Goal: Task Accomplishment & Management: Use online tool/utility

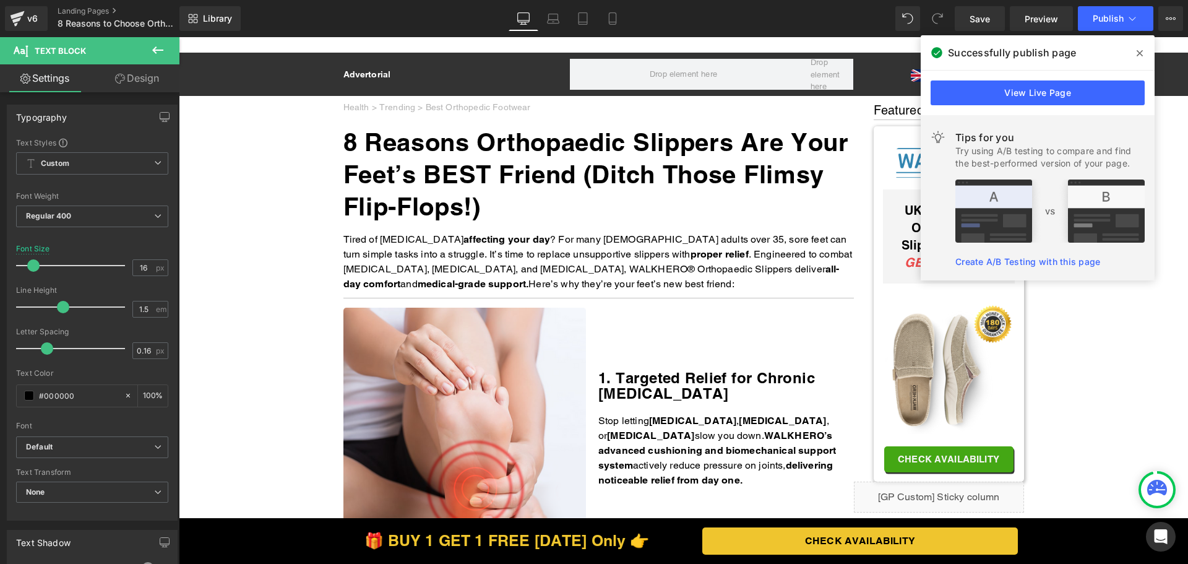
scroll to position [2104, 0]
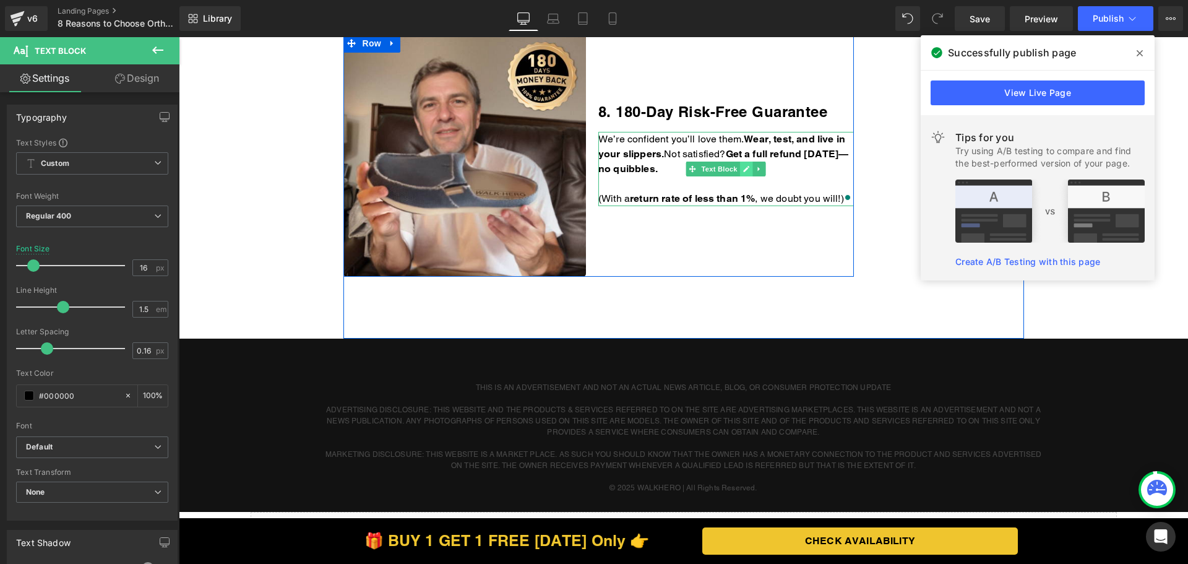
click at [744, 170] on icon at bounding box center [747, 169] width 6 height 6
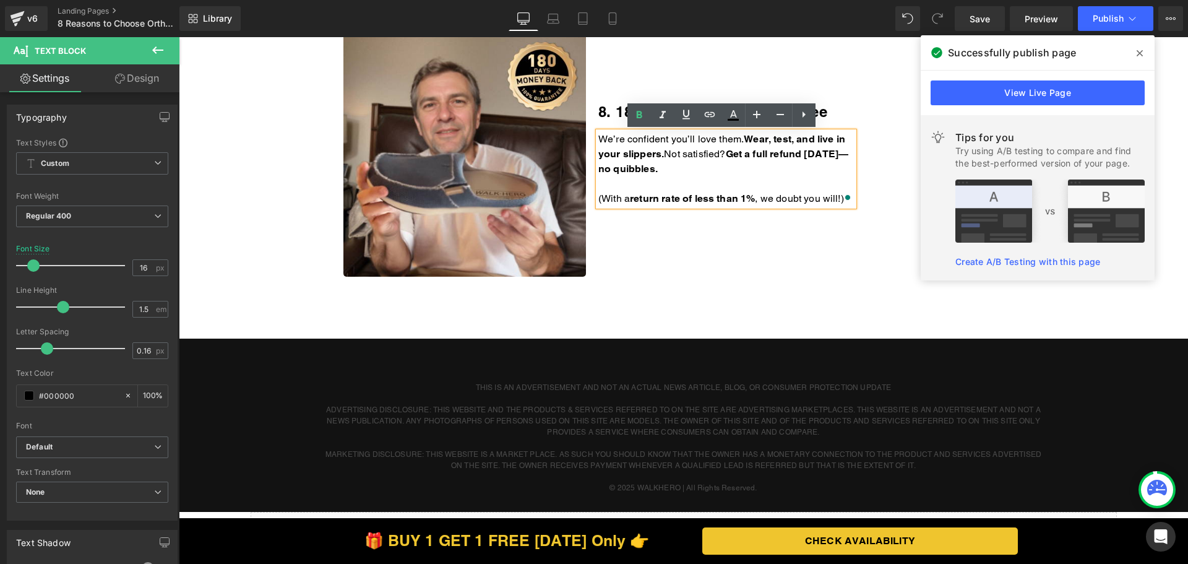
click at [743, 170] on p "We’re confident you’ll love them. Wear, test, and live in your slippers. Not sa…" at bounding box center [726, 154] width 256 height 45
copy strong "Get a full refund [DATE]—no quibbles."
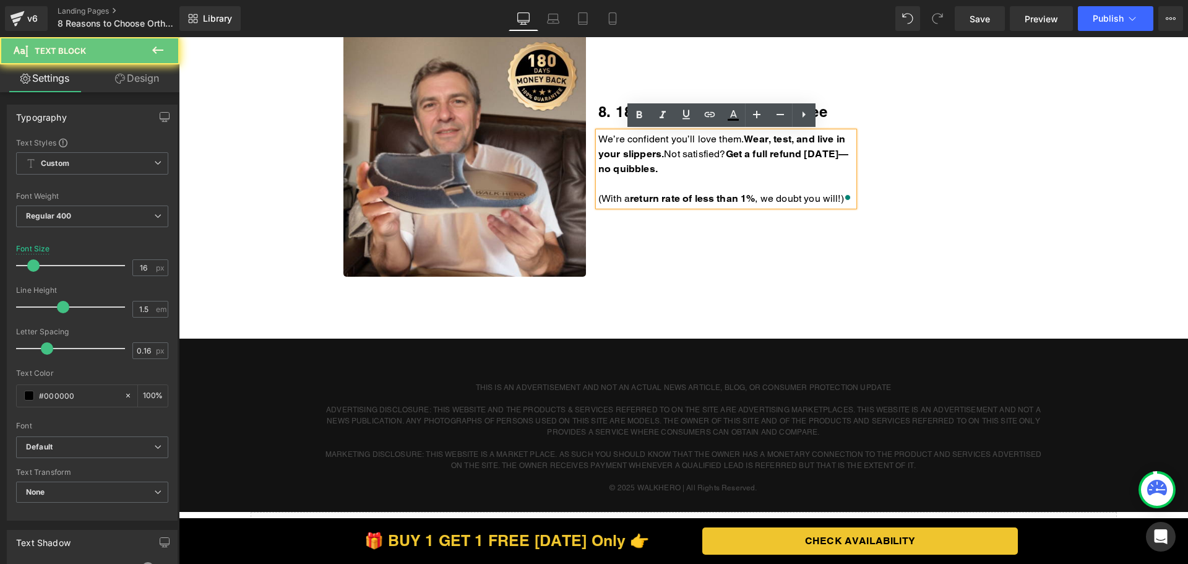
click at [728, 170] on p "We’re confident you’ll love them. Wear, test, and live in your slippers. Not sa…" at bounding box center [726, 154] width 256 height 45
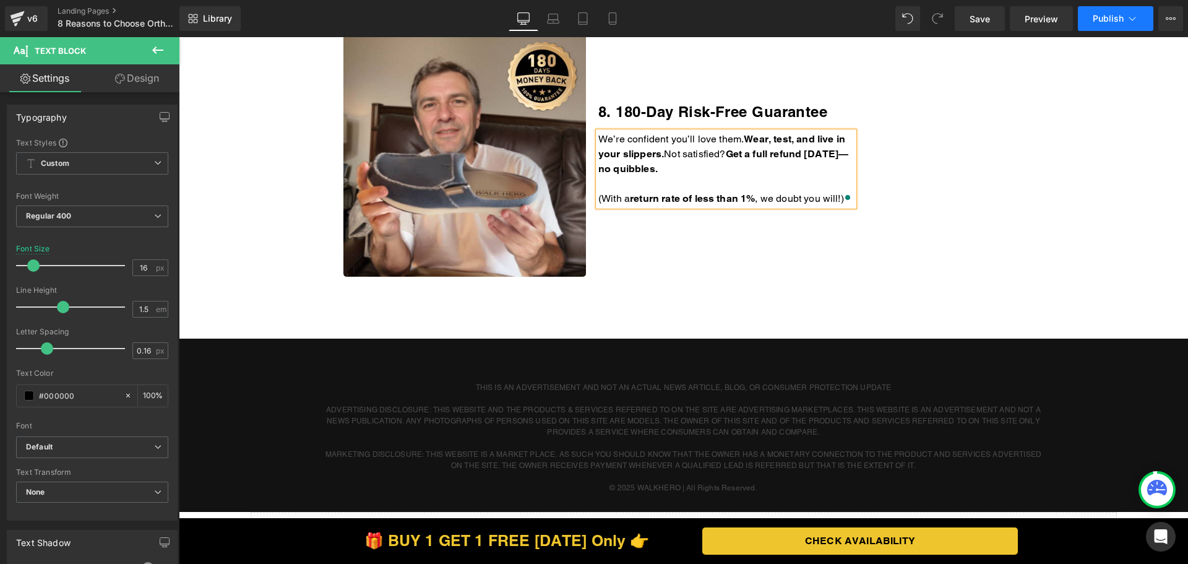
click at [1099, 12] on button "Publish" at bounding box center [1115, 18] width 75 height 25
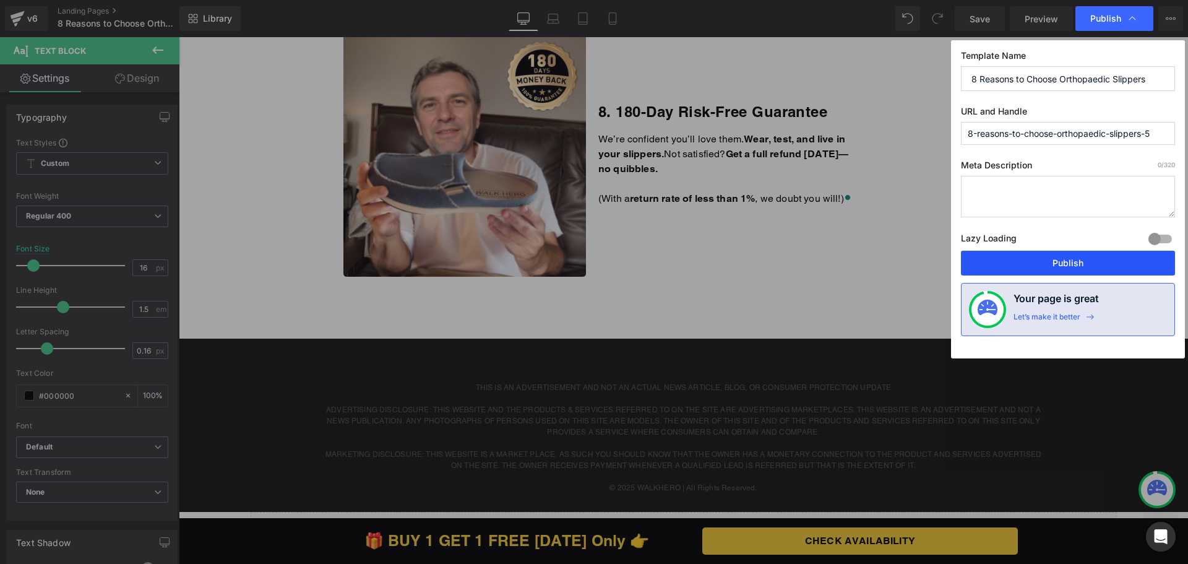
click at [1042, 257] on button "Publish" at bounding box center [1068, 263] width 214 height 25
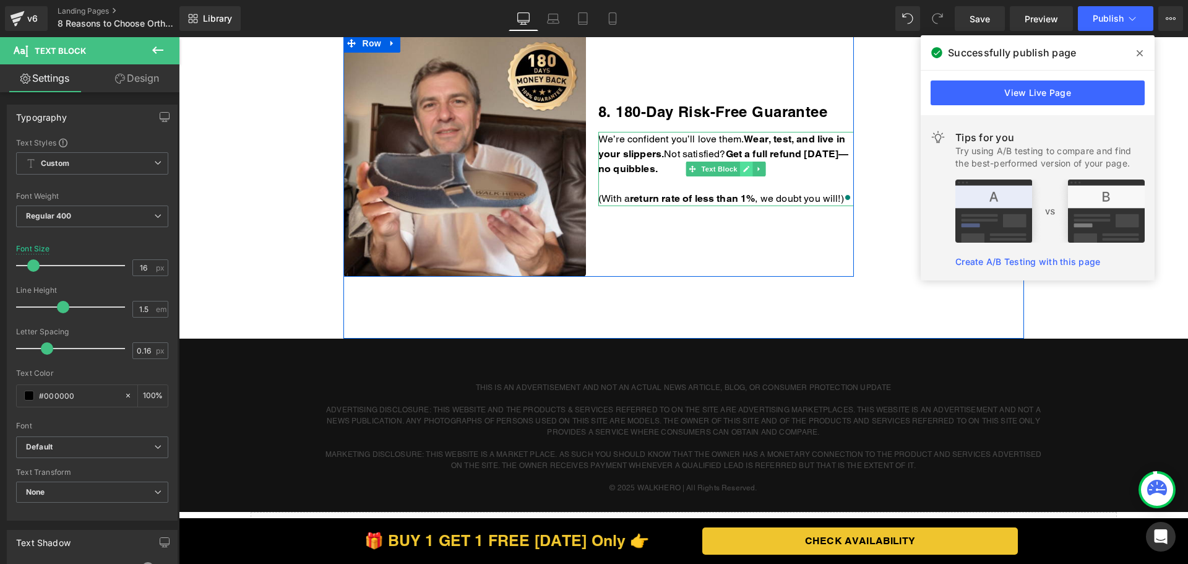
click at [744, 168] on icon at bounding box center [747, 169] width 6 height 6
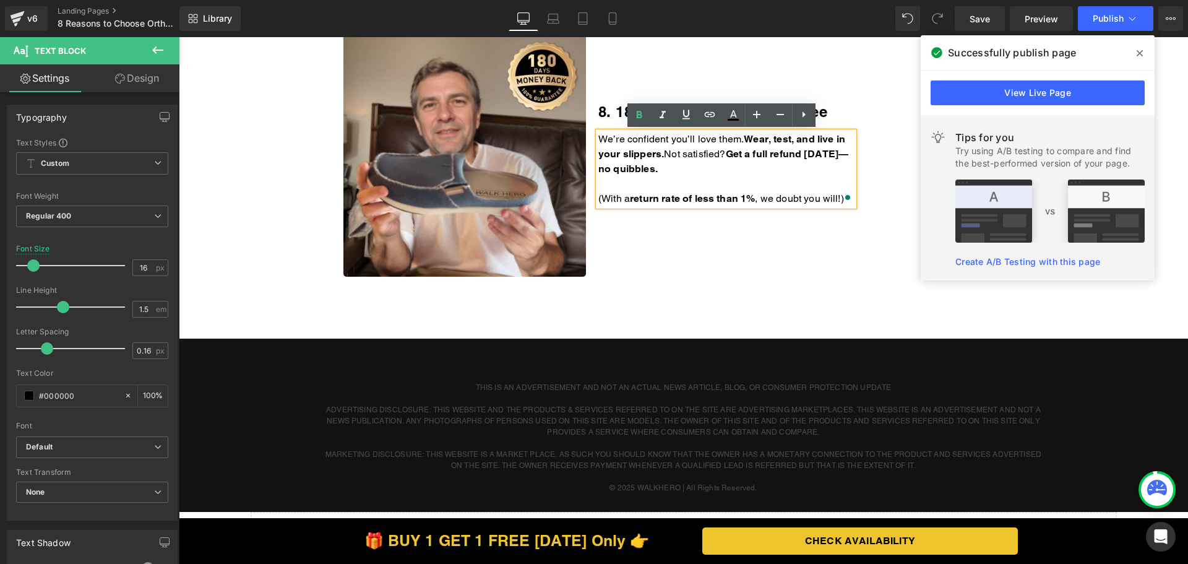
click at [731, 168] on p "We’re confident you’ll love them. Wear, test, and live in your slippers. Not sa…" at bounding box center [726, 154] width 256 height 45
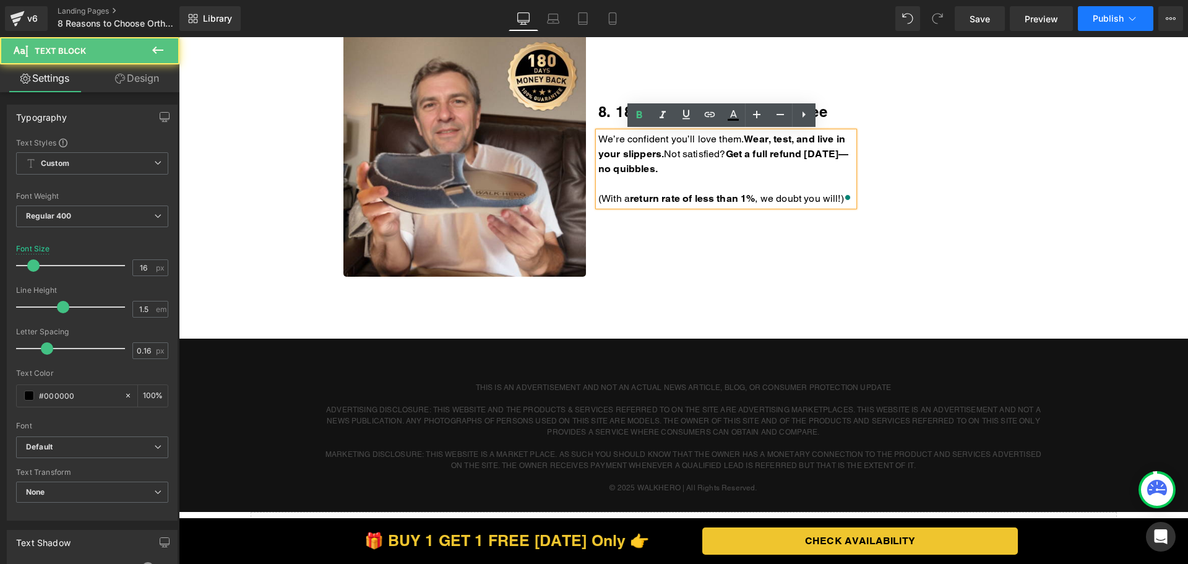
click at [1103, 14] on span "Publish" at bounding box center [1108, 19] width 31 height 10
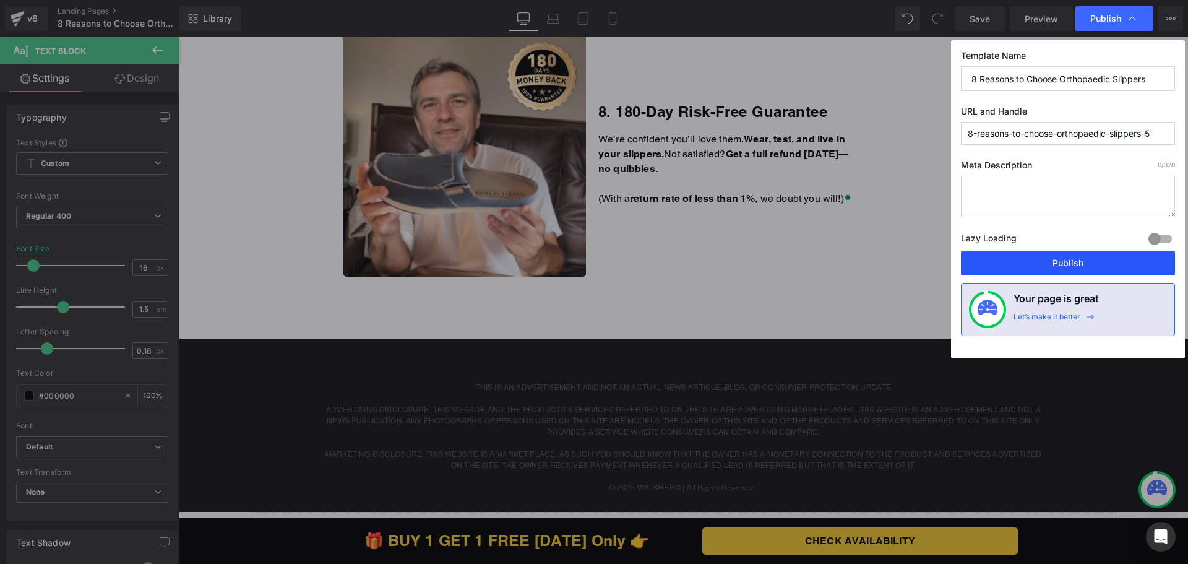
drag, startPoint x: 1006, startPoint y: 256, endPoint x: 816, endPoint y: 194, distance: 199.0
click at [1006, 256] on button "Publish" at bounding box center [1068, 263] width 214 height 25
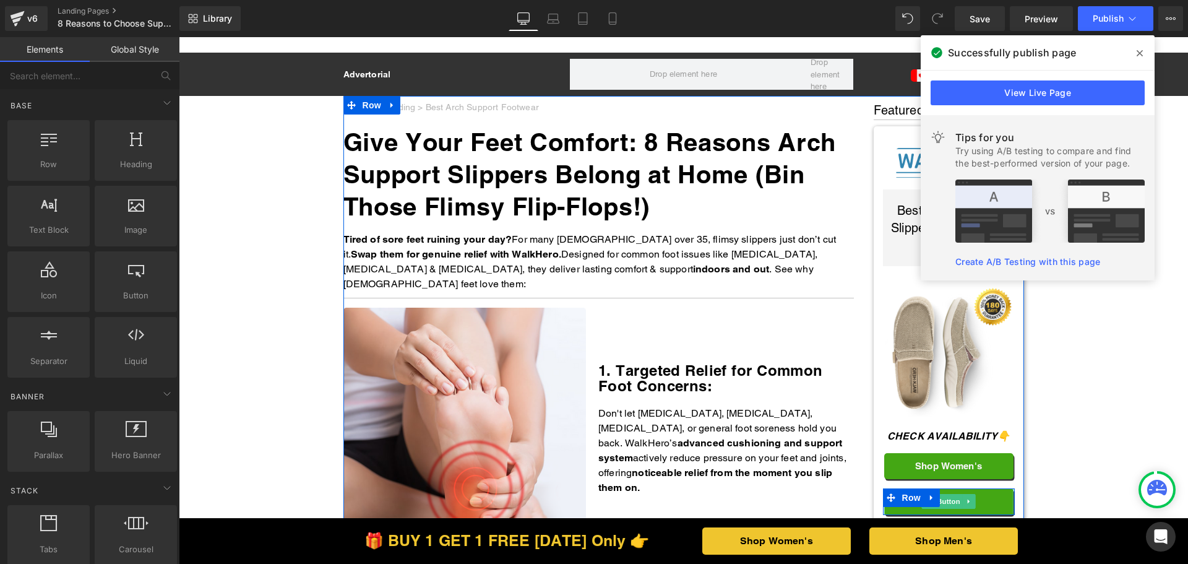
drag, startPoint x: 954, startPoint y: 499, endPoint x: 615, endPoint y: 468, distance: 339.9
click at [954, 499] on span "Button" at bounding box center [948, 501] width 28 height 15
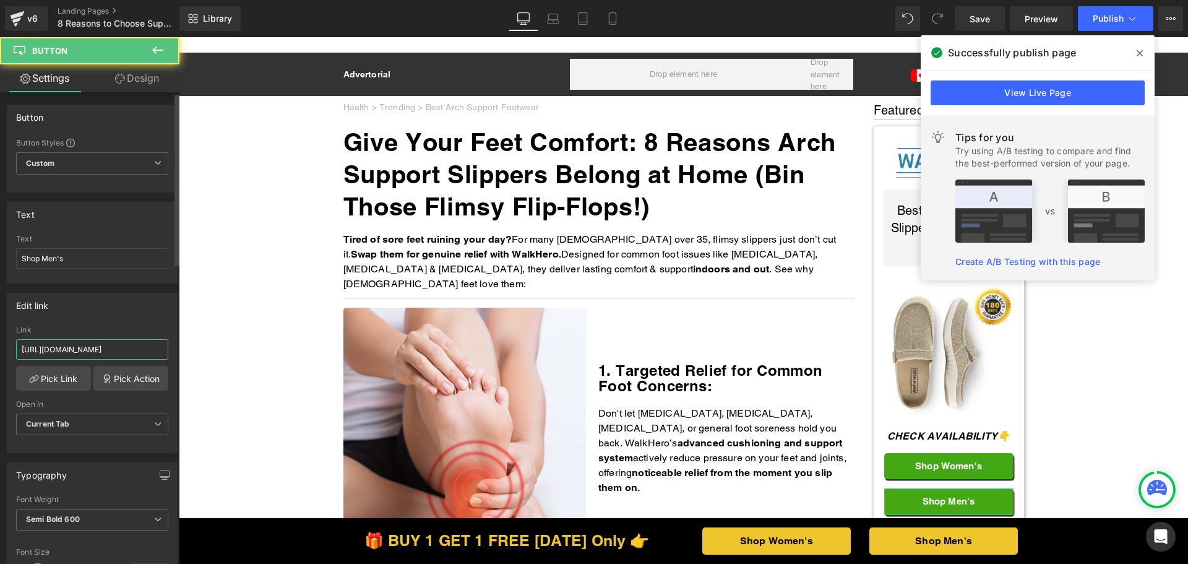
click at [125, 352] on input "https://walkhero.com/products/mens-arch-support-slippers-buy-1-get-1-free-1" at bounding box center [92, 349] width 152 height 20
paste input "thewalkhero.com/products/mens-arch-support-slippers-buy-1-get-1-free"
type input "https://thewalkhero.com/products/mens-arch-support-slippers-buy-1-get-1-free"
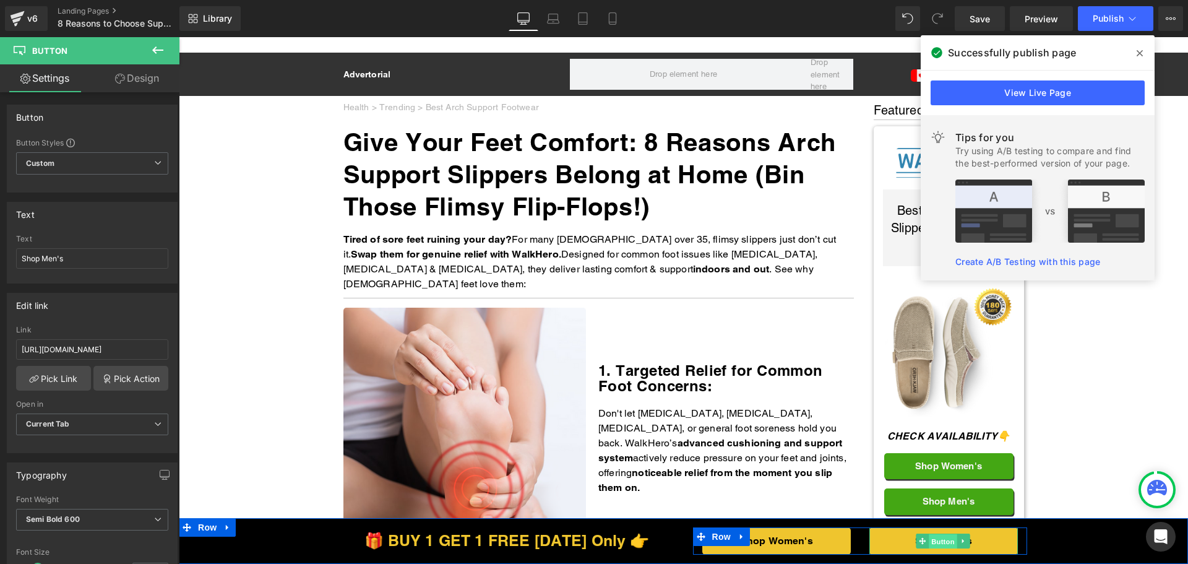
click at [943, 544] on span "Button" at bounding box center [943, 541] width 28 height 15
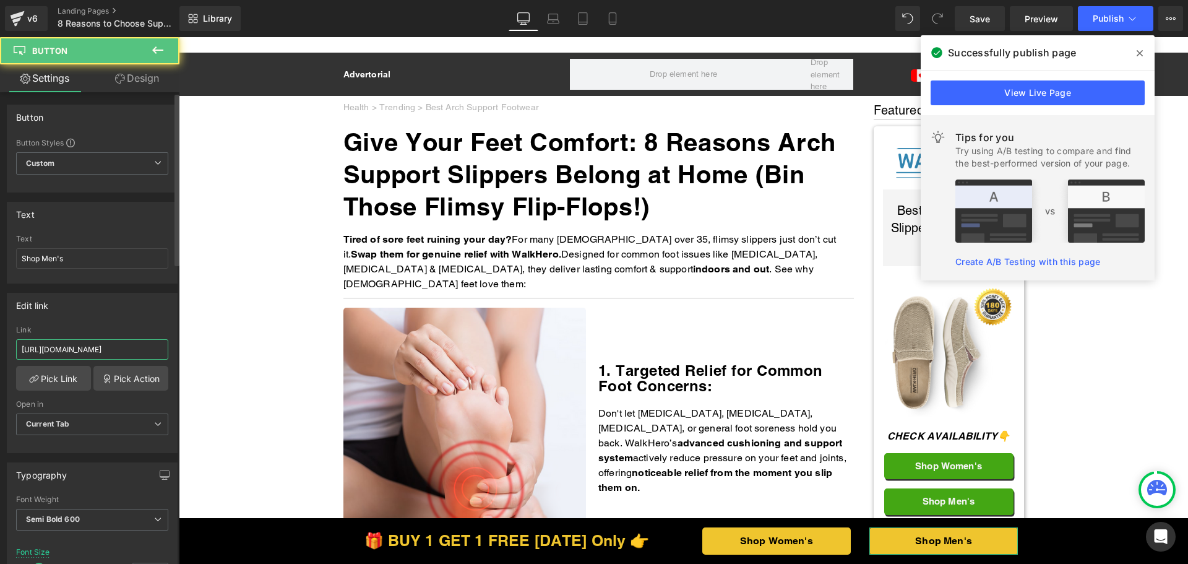
click at [85, 351] on input "https://walkhero.com/products/mens-arch-support-slippers-buy-1-get-1-free-1" at bounding box center [92, 349] width 152 height 20
paste input "thewalkhero.com/products/mens-arch-support-slippers-buy-1-get-1-free"
type input "https://thewalkhero.com/products/mens-arch-support-slippers-buy-1-get-1-free"
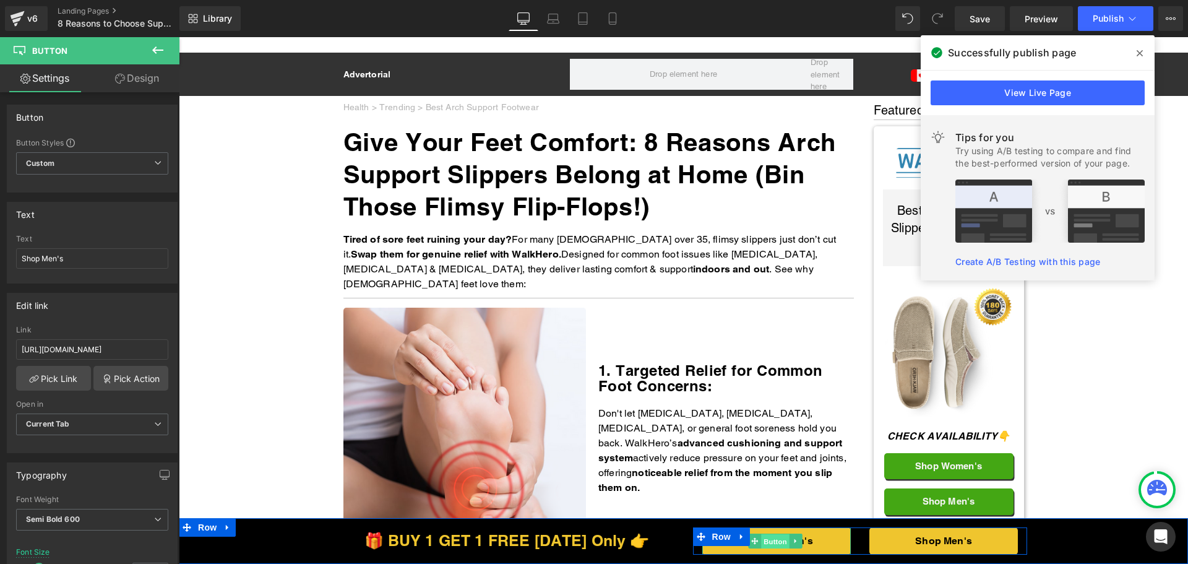
click at [773, 539] on span "Button" at bounding box center [776, 541] width 28 height 15
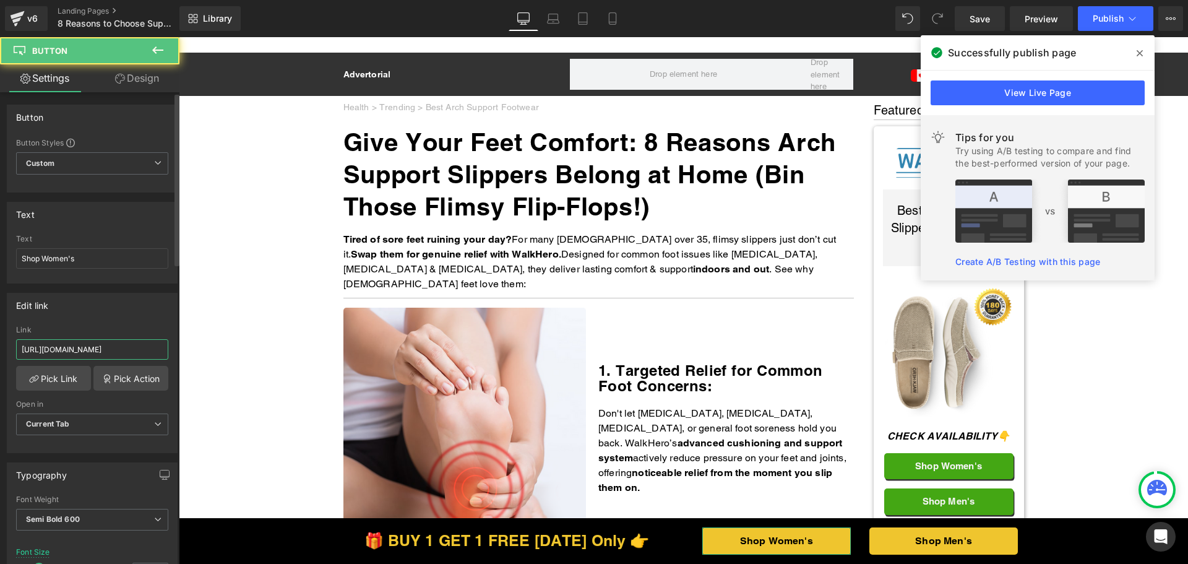
click at [94, 351] on input "https://walkhero.com/products/womens-arch-support-slippers-buy-1-get-1-free" at bounding box center [92, 349] width 152 height 20
paste input "the"
type input "https://thewalkhero.com/products/womens-arch-support-slippers-buy-1-get-1-free"
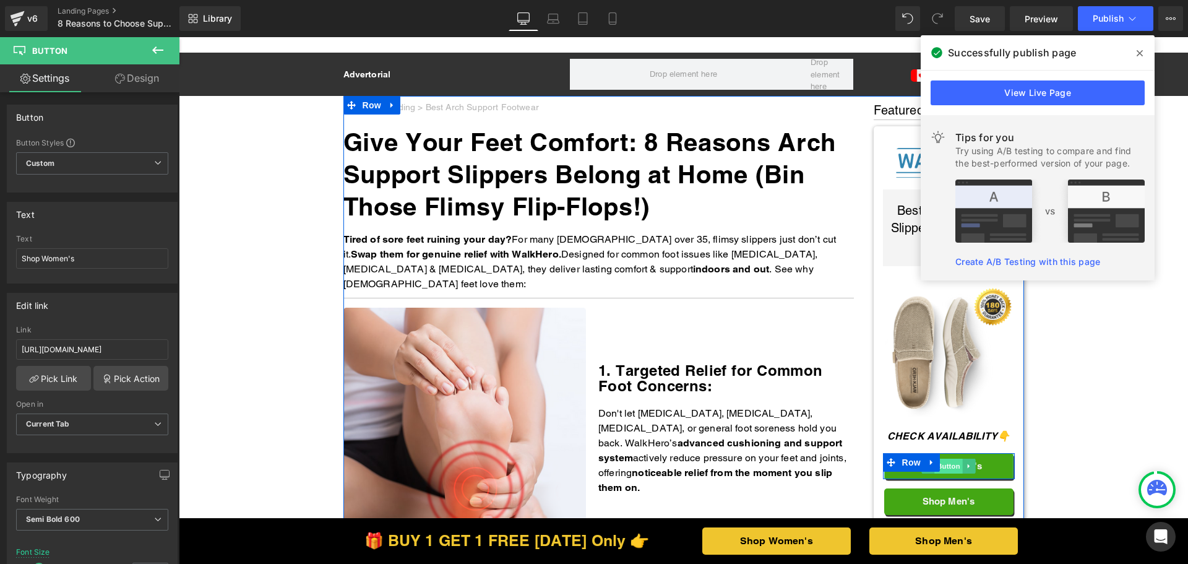
click at [957, 465] on span "Button" at bounding box center [948, 466] width 28 height 15
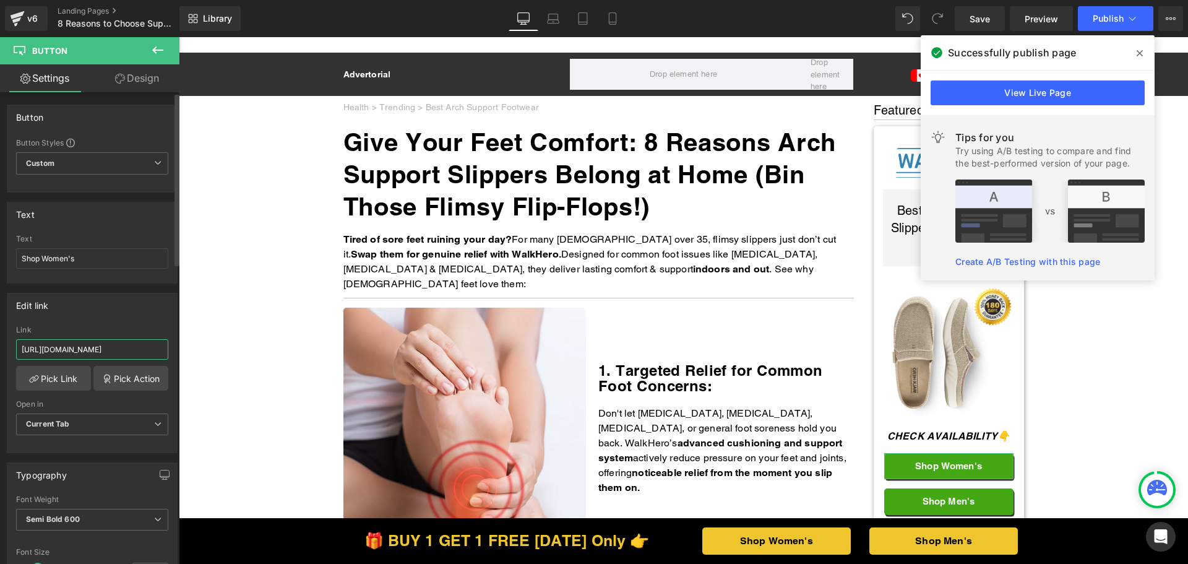
click at [76, 351] on input "https://walkhero.com/products/womens-arch-support-slippers-buy-1-get-1-free" at bounding box center [92, 349] width 152 height 20
paste input "the"
type input "https://thewalkhero.com/products/womens-arch-support-slippers-buy-1-get-1-free"
click at [116, 313] on div "Edit link" at bounding box center [92, 305] width 170 height 24
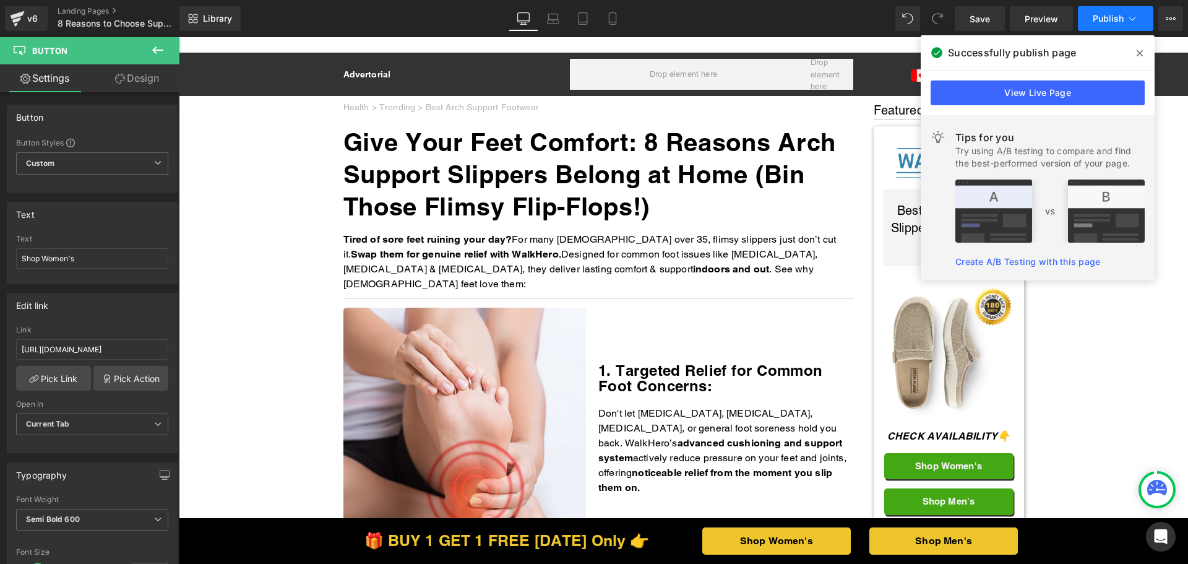
click at [1121, 23] on span "Publish" at bounding box center [1108, 19] width 31 height 10
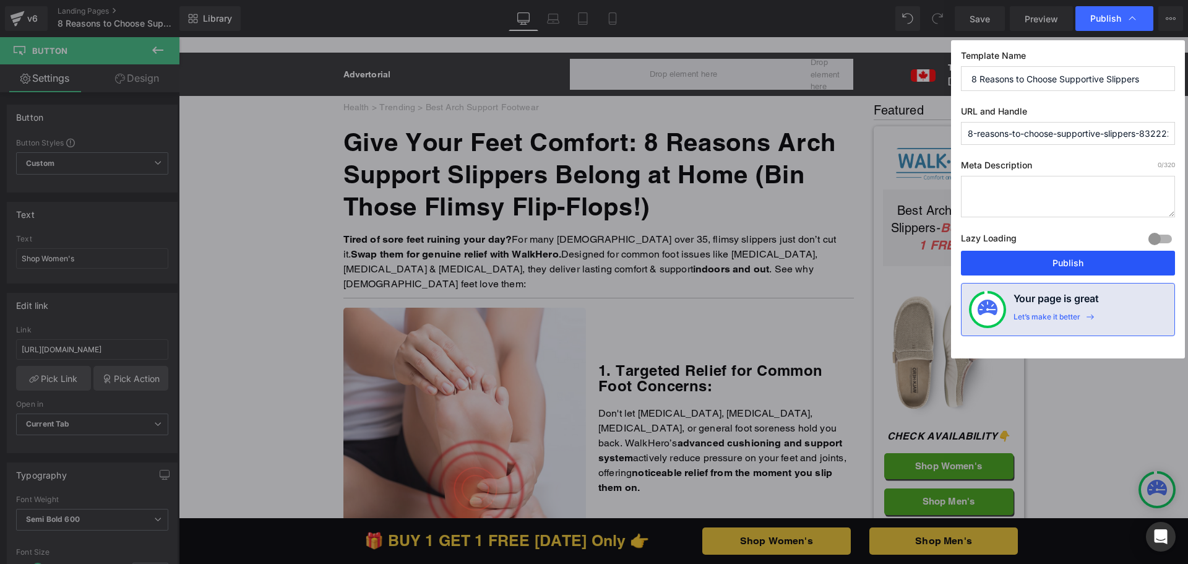
click at [1042, 263] on button "Publish" at bounding box center [1068, 263] width 214 height 25
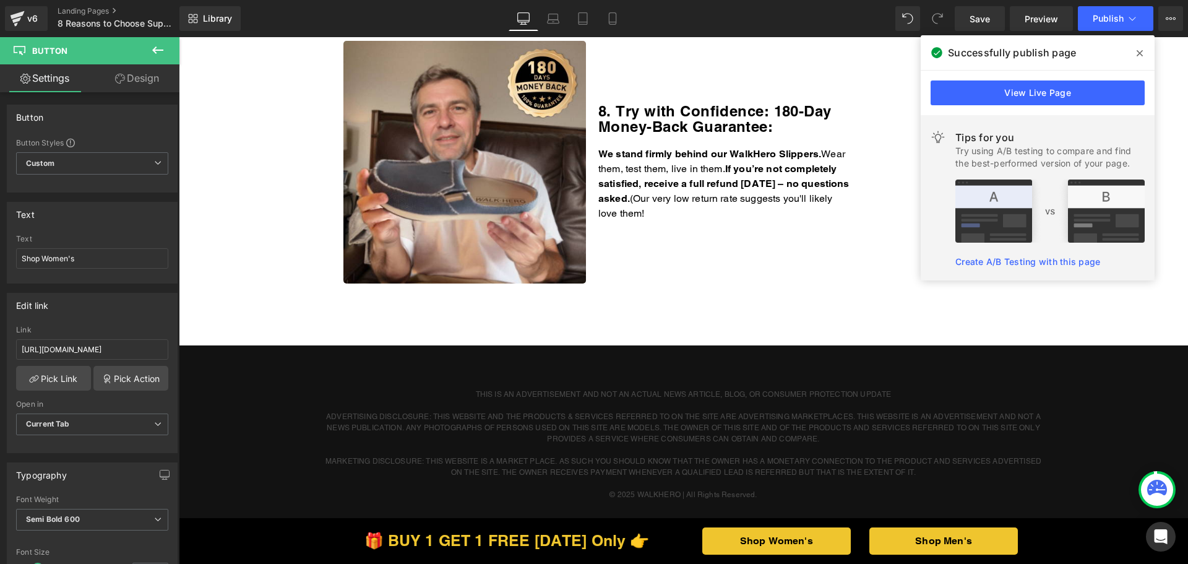
scroll to position [2104, 0]
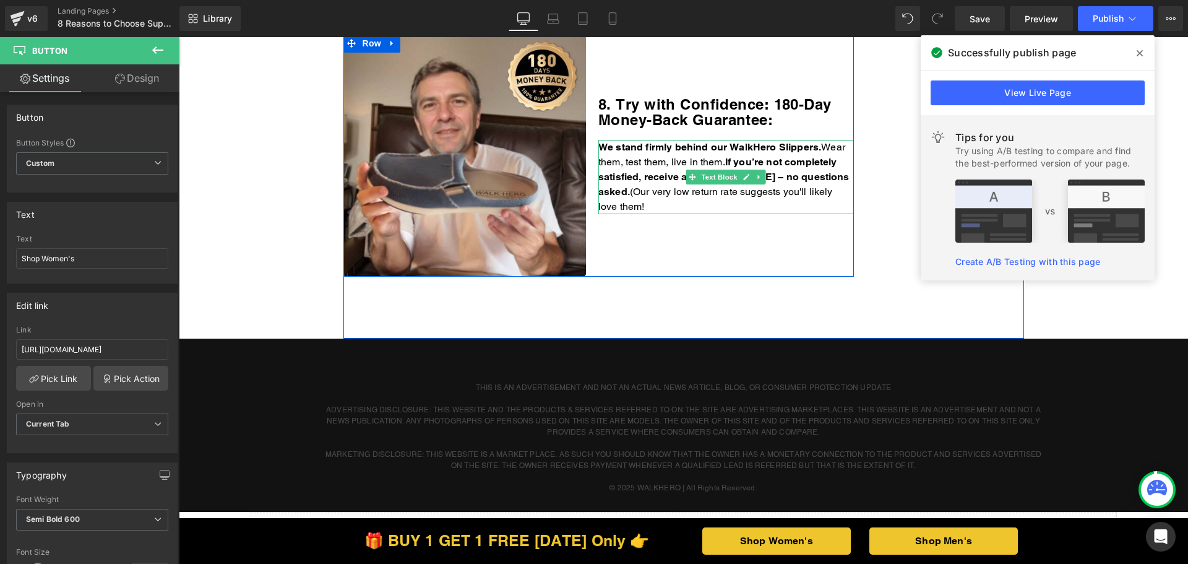
click at [710, 191] on p "We stand firmly behind our WalkHero Slippers. Wear them, test them, live in the…" at bounding box center [726, 177] width 256 height 74
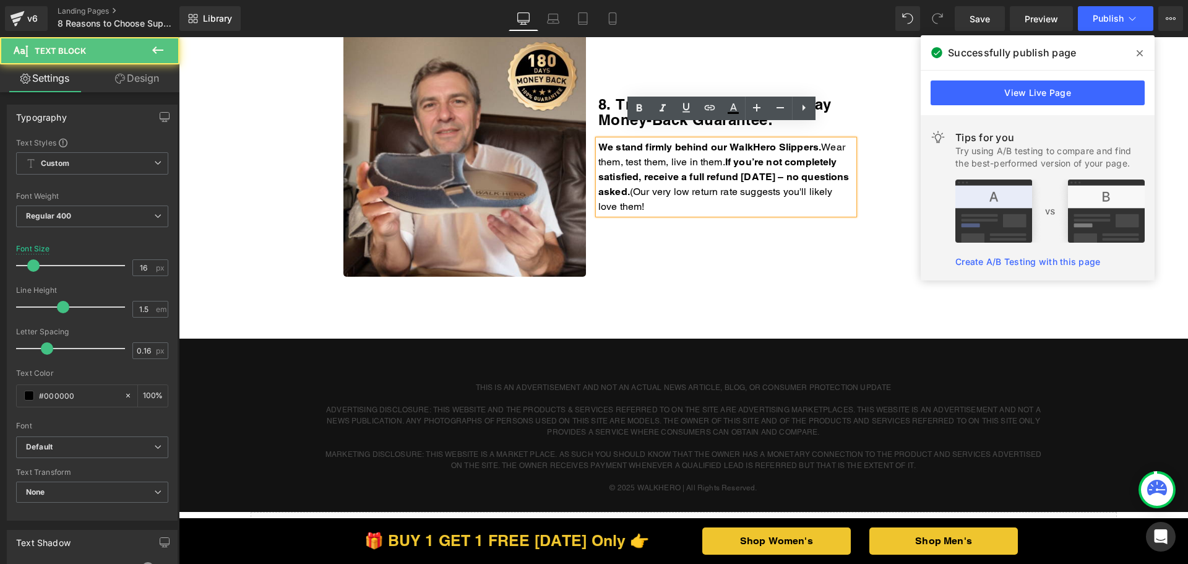
click at [714, 192] on p "We stand firmly behind our WalkHero Slippers. Wear them, test them, live in the…" at bounding box center [726, 177] width 256 height 74
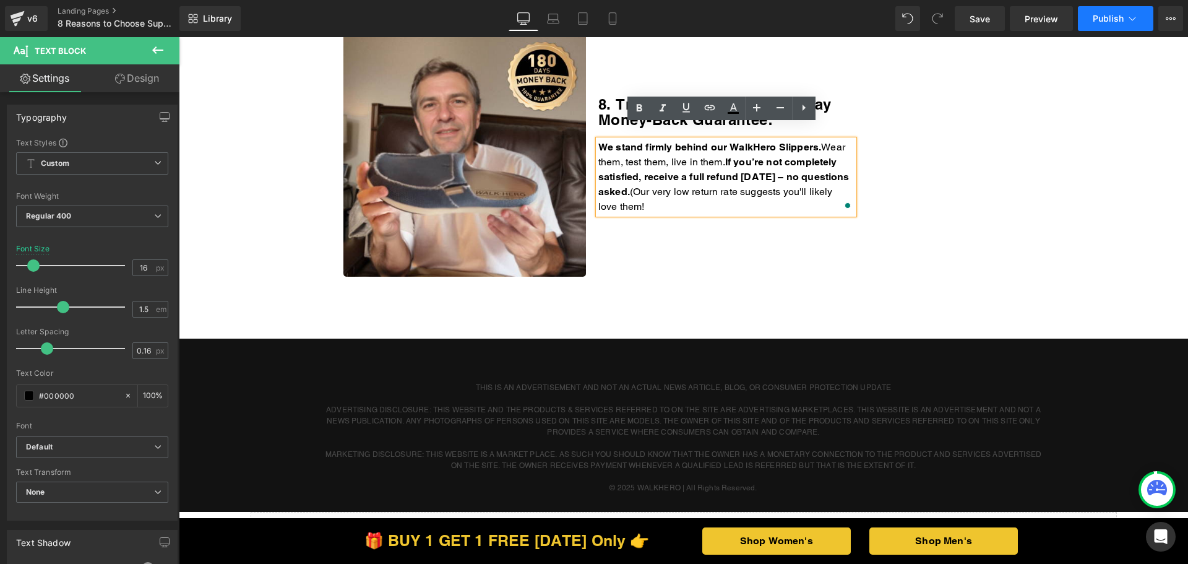
click at [1118, 12] on button "Publish" at bounding box center [1115, 18] width 75 height 25
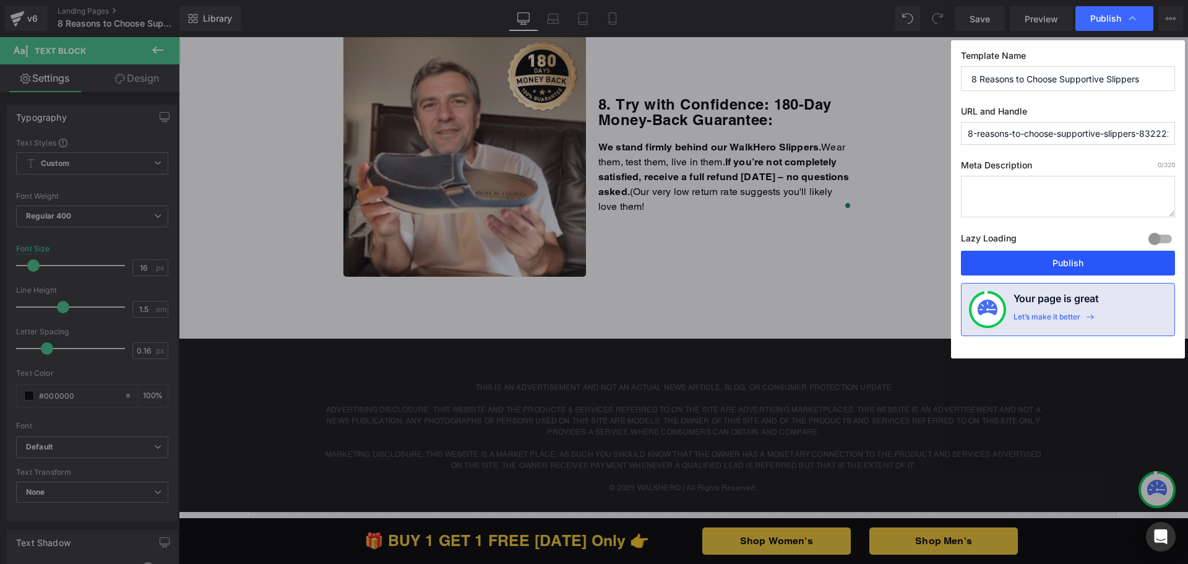
click at [1051, 260] on button "Publish" at bounding box center [1068, 263] width 214 height 25
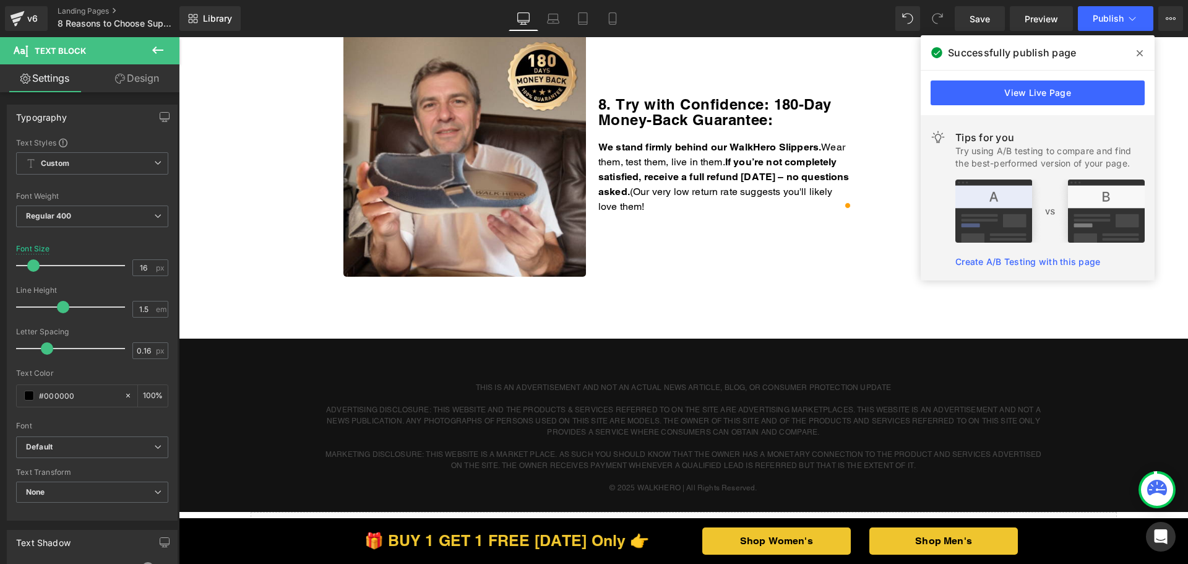
drag, startPoint x: 1139, startPoint y: 49, endPoint x: 961, endPoint y: 17, distance: 181.0
click at [1139, 49] on icon at bounding box center [1140, 53] width 6 height 10
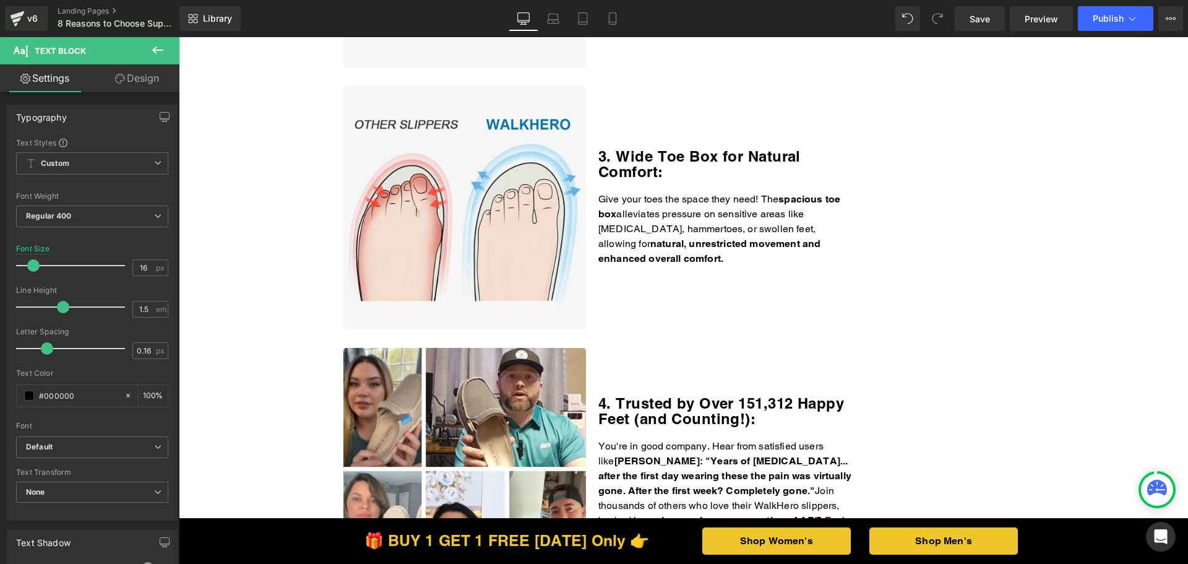
scroll to position [495, 0]
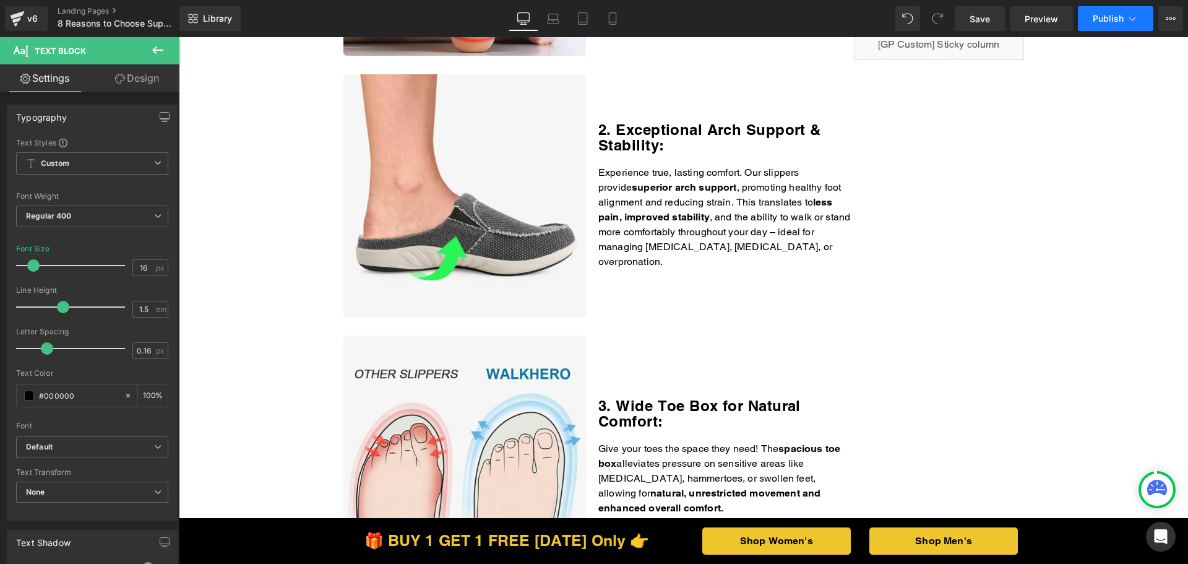
click at [1105, 20] on span "Publish" at bounding box center [1108, 19] width 31 height 10
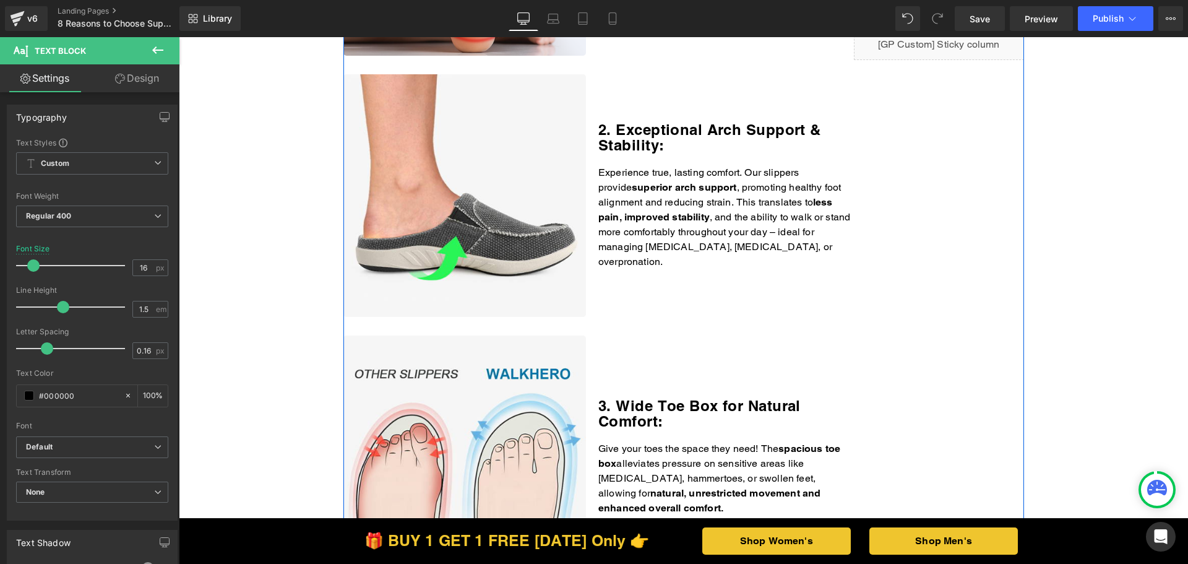
scroll to position [62, 0]
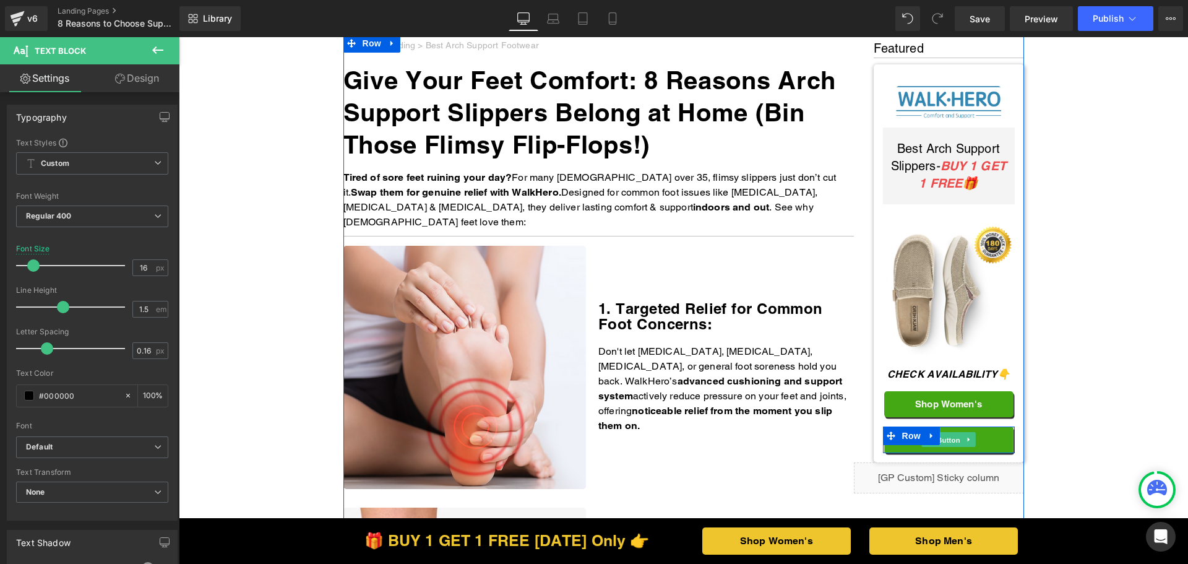
click at [949, 437] on span "Button" at bounding box center [948, 440] width 28 height 15
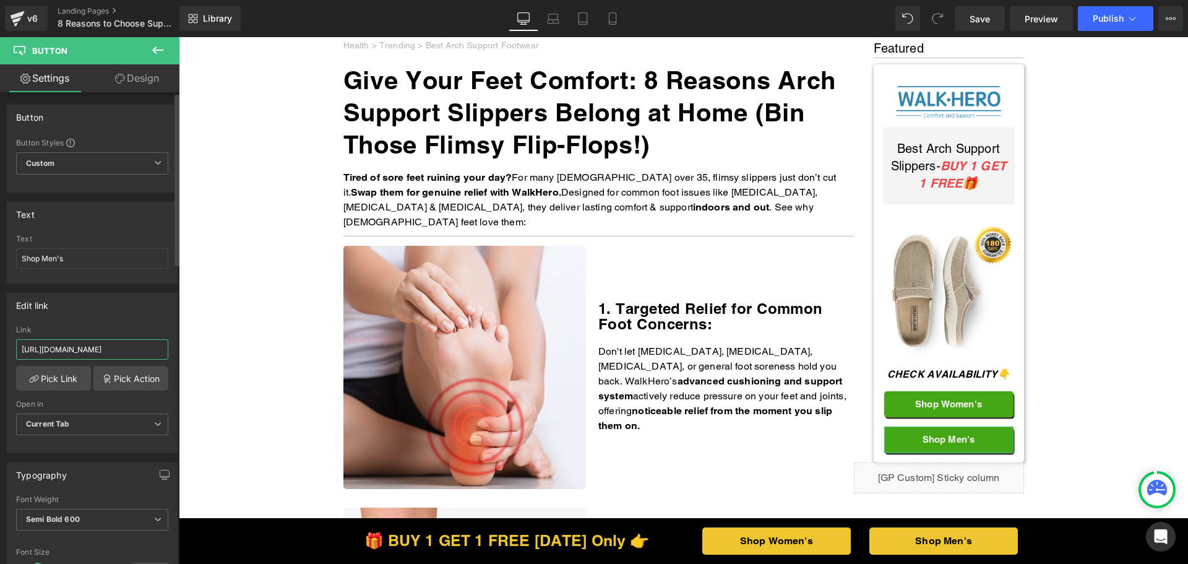
click at [83, 356] on input "https://thewalkhero.com/products/mens-arch-support-slippers-buy-1-get-1-free" at bounding box center [92, 349] width 152 height 20
paste input "walkhero.com/products/mens-arch-support-slippers-buy-1-get-1-free-1"
type input "https://walkhero.com/products/mens-arch-support-slippers-buy-1-get-1-free-1"
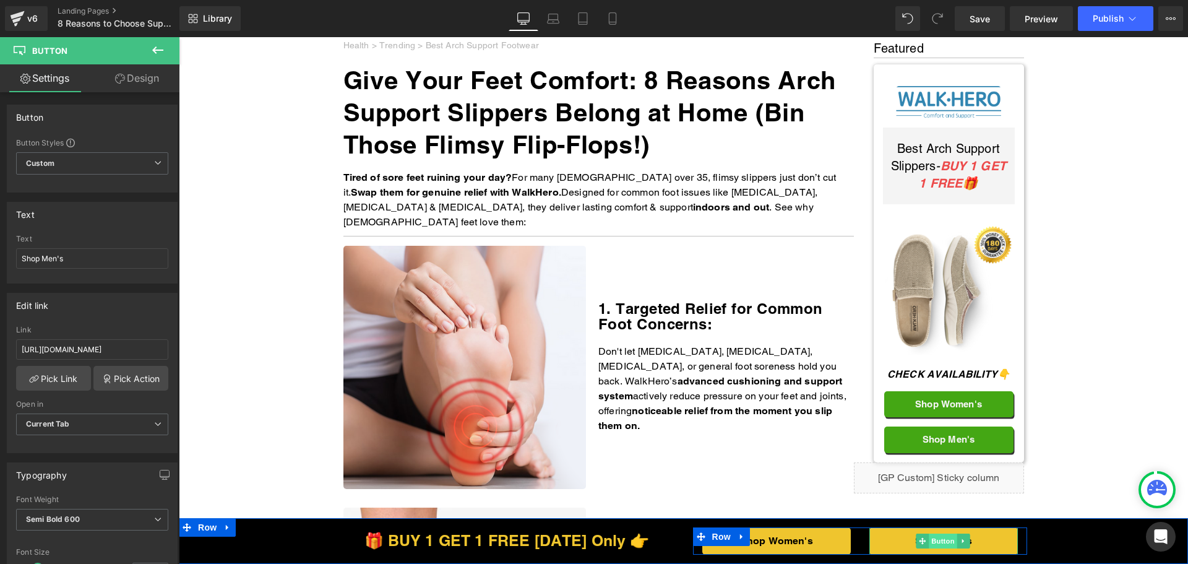
click at [936, 542] on span "Button" at bounding box center [943, 540] width 28 height 15
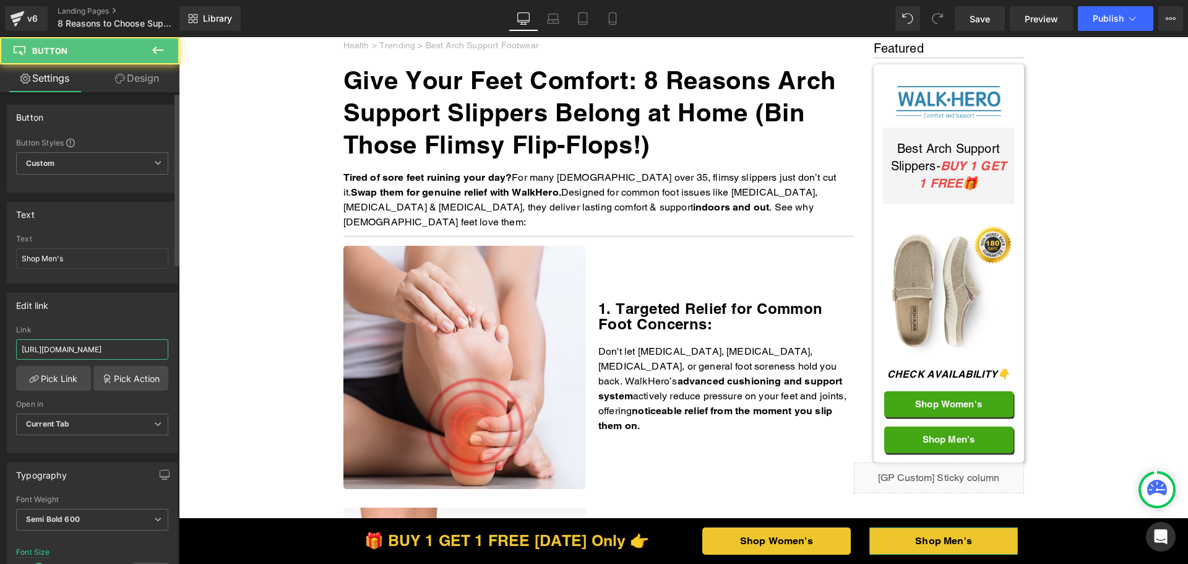
click at [102, 350] on input "https://thewalkhero.com/products/mens-arch-support-slippers-buy-1-get-1-free" at bounding box center [92, 349] width 152 height 20
paste input "walkhero.com/products/mens-arch-support-slippers-buy-1-get-1-free-1"
type input "https://walkhero.com/products/mens-arch-support-slippers-buy-1-get-1-free-1"
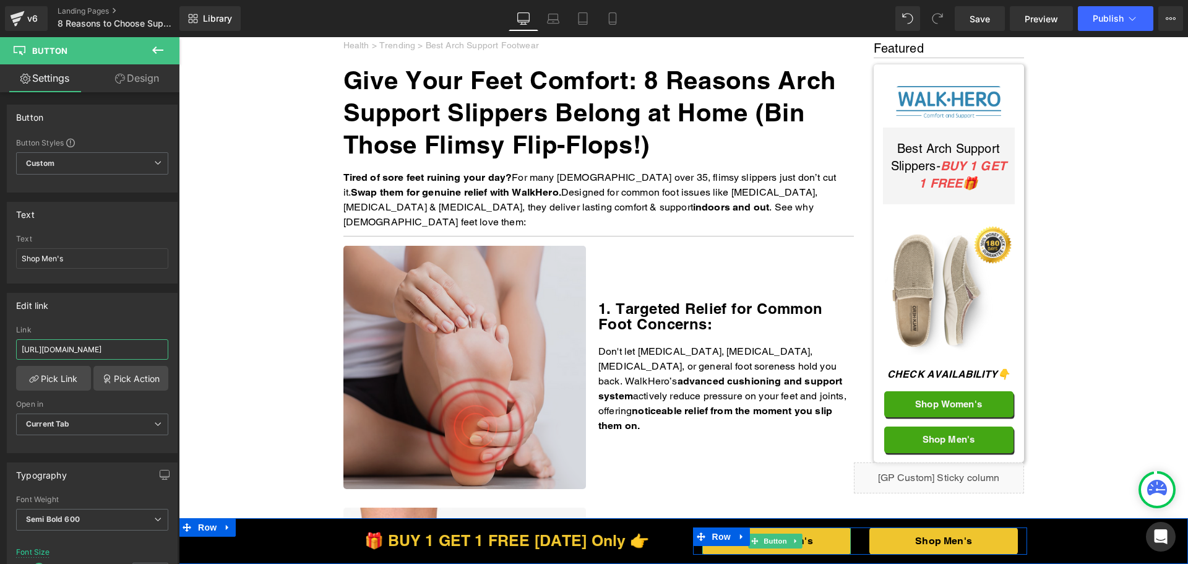
drag, startPoint x: 771, startPoint y: 539, endPoint x: 447, endPoint y: 423, distance: 343.9
click at [771, 539] on span "Button" at bounding box center [776, 540] width 28 height 15
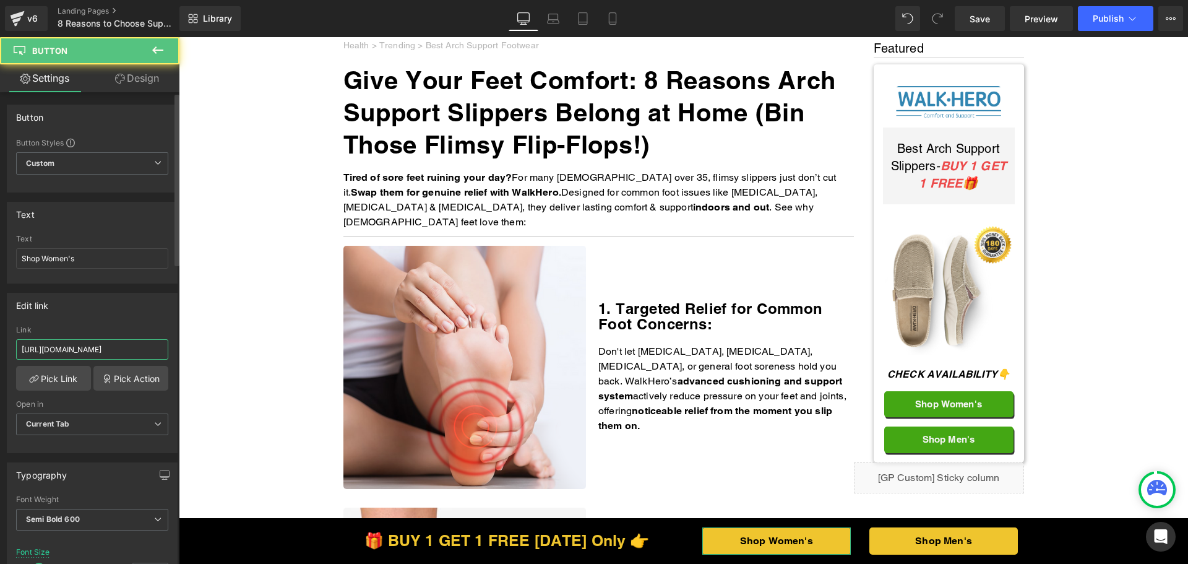
click at [104, 348] on input "https://thewalkhero.com/products/womens-arch-support-slippers-buy-1-get-1-free" at bounding box center [92, 349] width 152 height 20
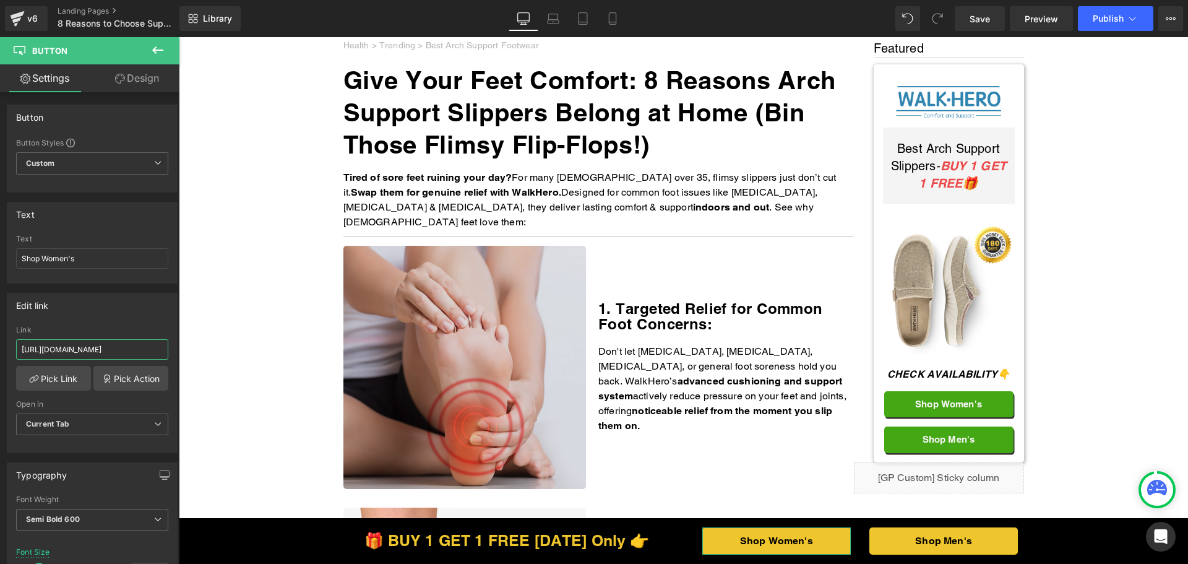
paste input "text"
type input "https://walkhero.com/products/womens-arch-support-slippers-buy-1-get-1-free"
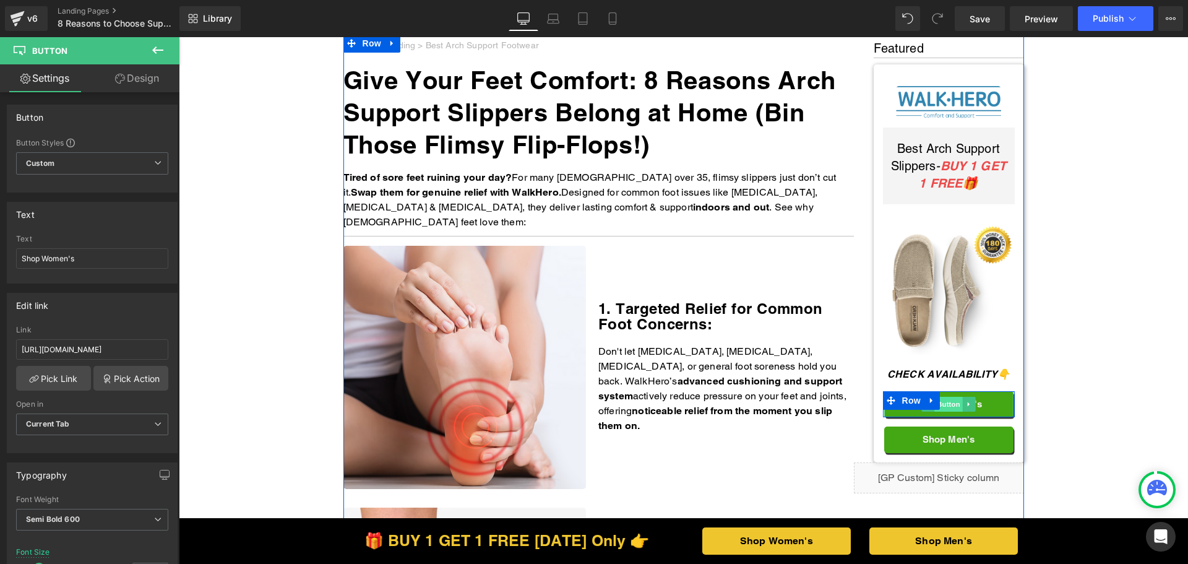
click at [946, 400] on span "Button" at bounding box center [948, 404] width 28 height 15
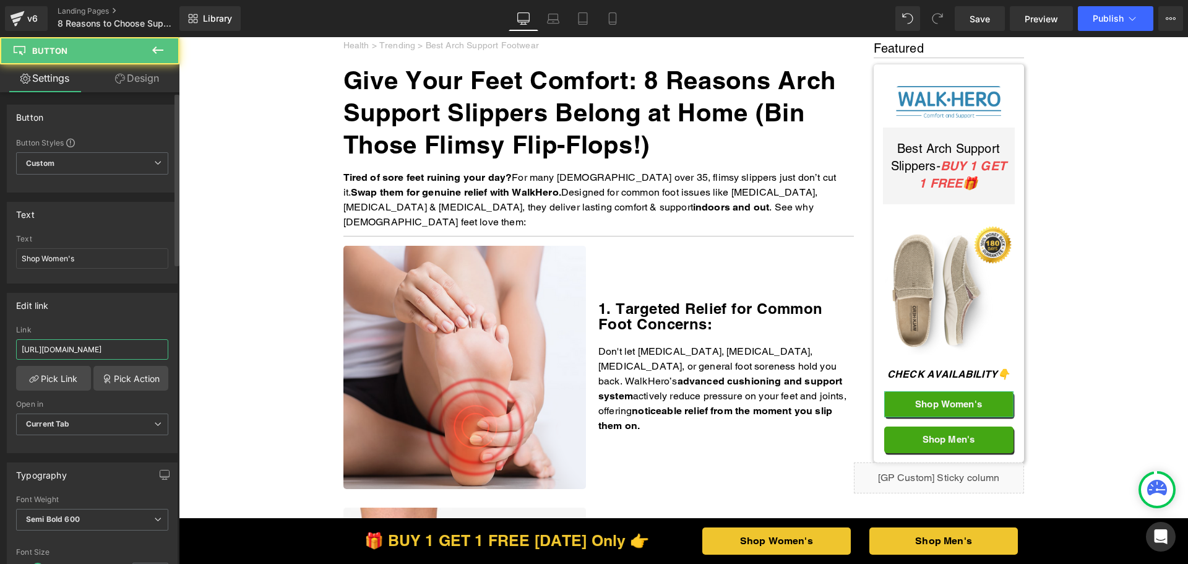
click at [104, 358] on input "https://thewalkhero.com/products/womens-arch-support-slippers-buy-1-get-1-free" at bounding box center [92, 349] width 152 height 20
paste input "text"
type input "https://walkhero.com/products/womens-arch-support-slippers-buy-1-get-1-free"
click at [99, 310] on div "Edit link" at bounding box center [92, 305] width 170 height 24
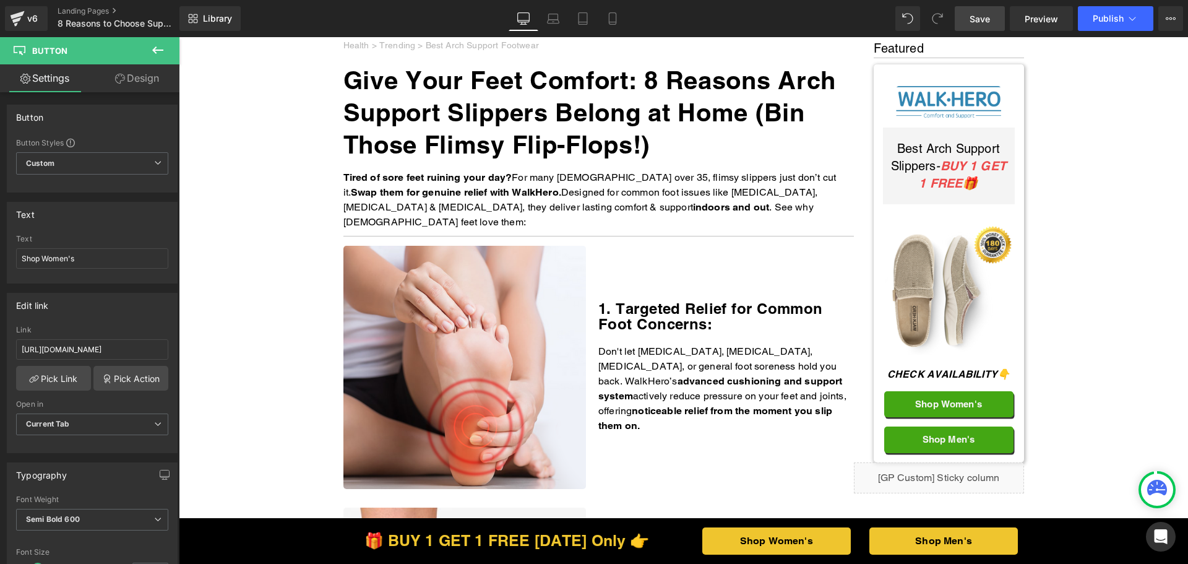
click at [975, 19] on span "Save" at bounding box center [980, 18] width 20 height 13
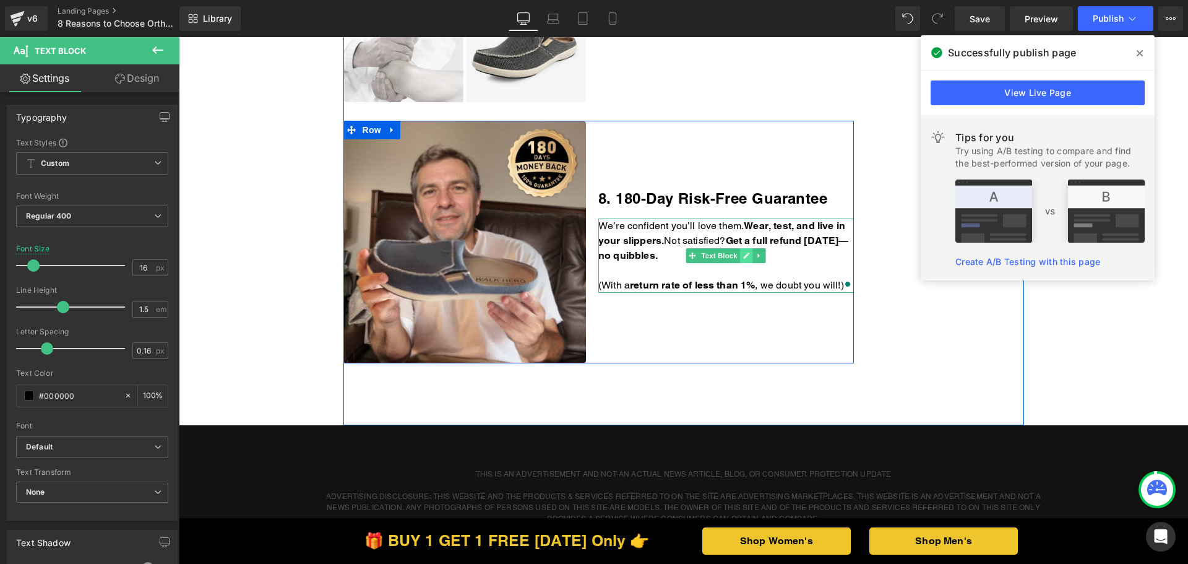
click at [744, 256] on icon at bounding box center [747, 256] width 6 height 6
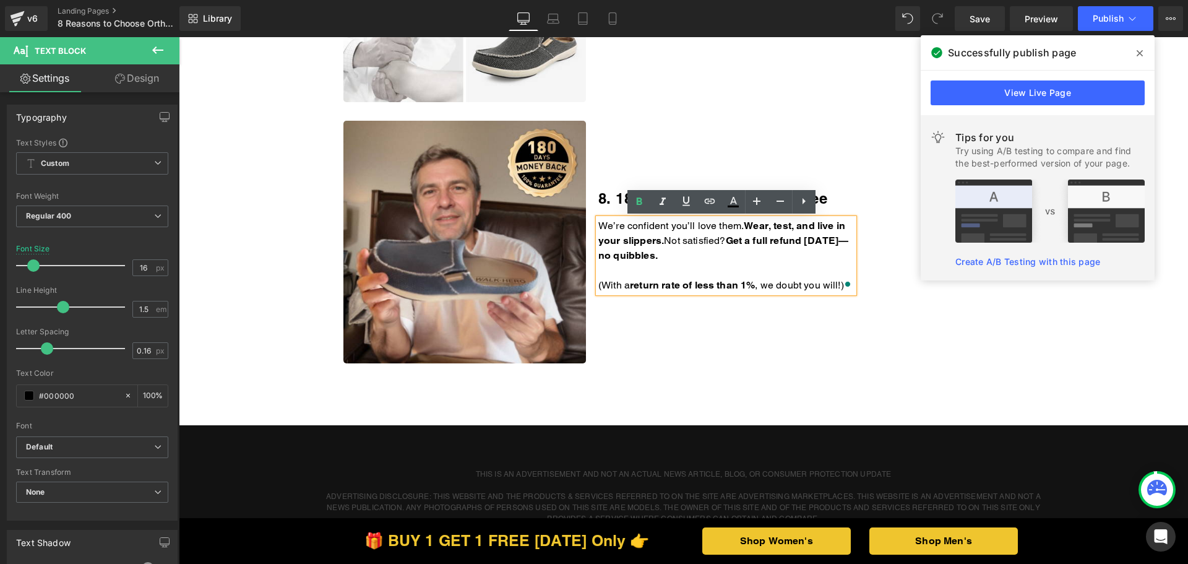
click at [738, 254] on p "We’re confident you’ll love them. Wear, test, and live in your slippers. Not sa…" at bounding box center [726, 240] width 256 height 45
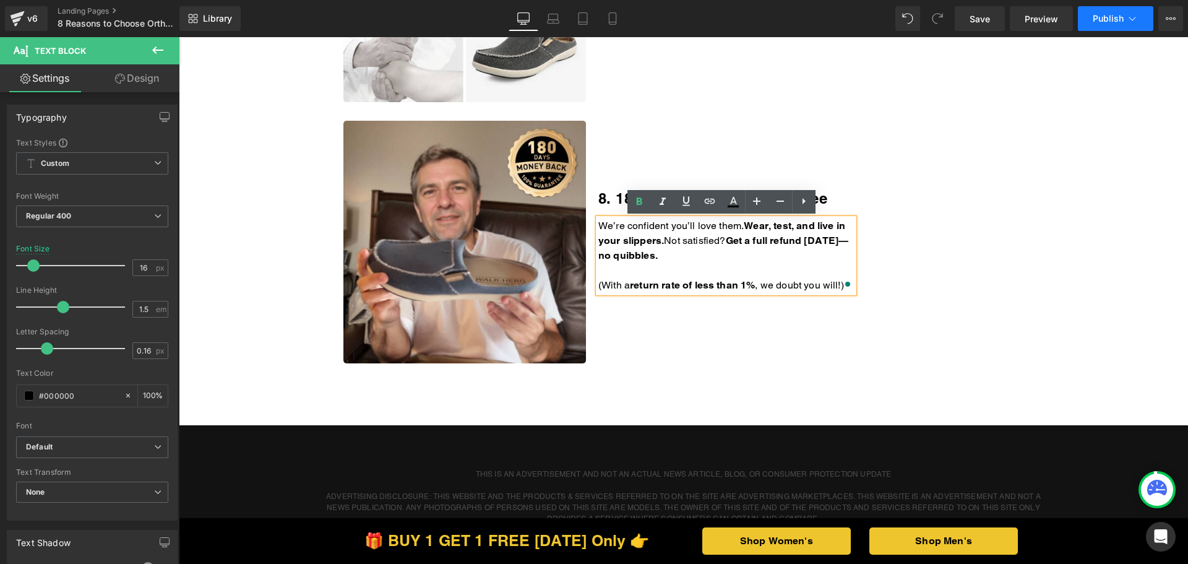
drag, startPoint x: 956, startPoint y: 1, endPoint x: 1125, endPoint y: 26, distance: 170.8
click at [1125, 26] on button "Publish" at bounding box center [1115, 18] width 75 height 25
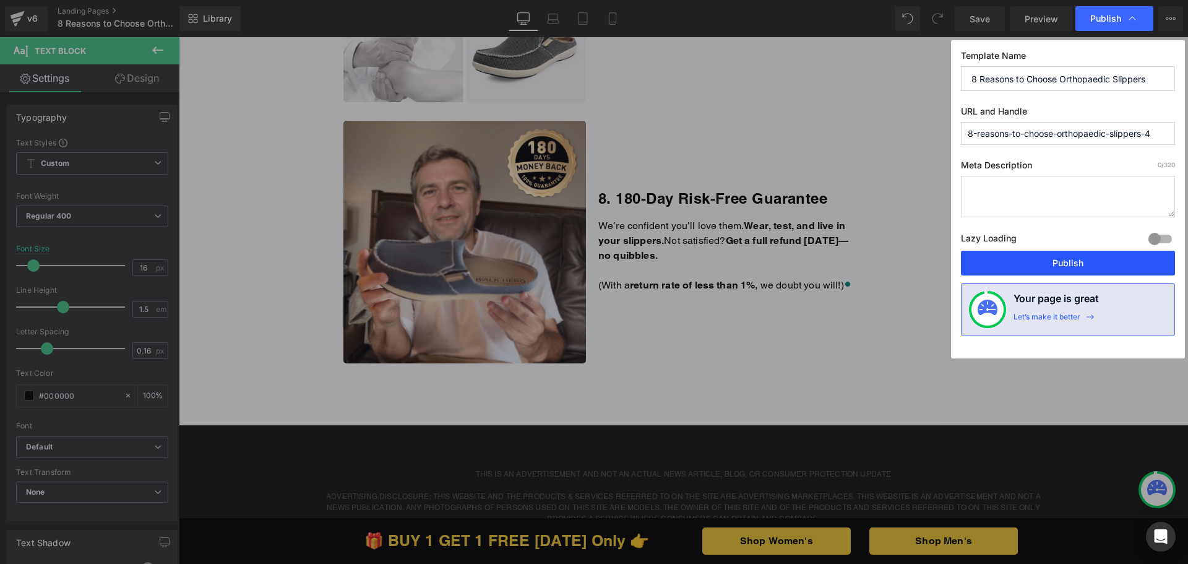
click at [1040, 262] on button "Publish" at bounding box center [1068, 263] width 214 height 25
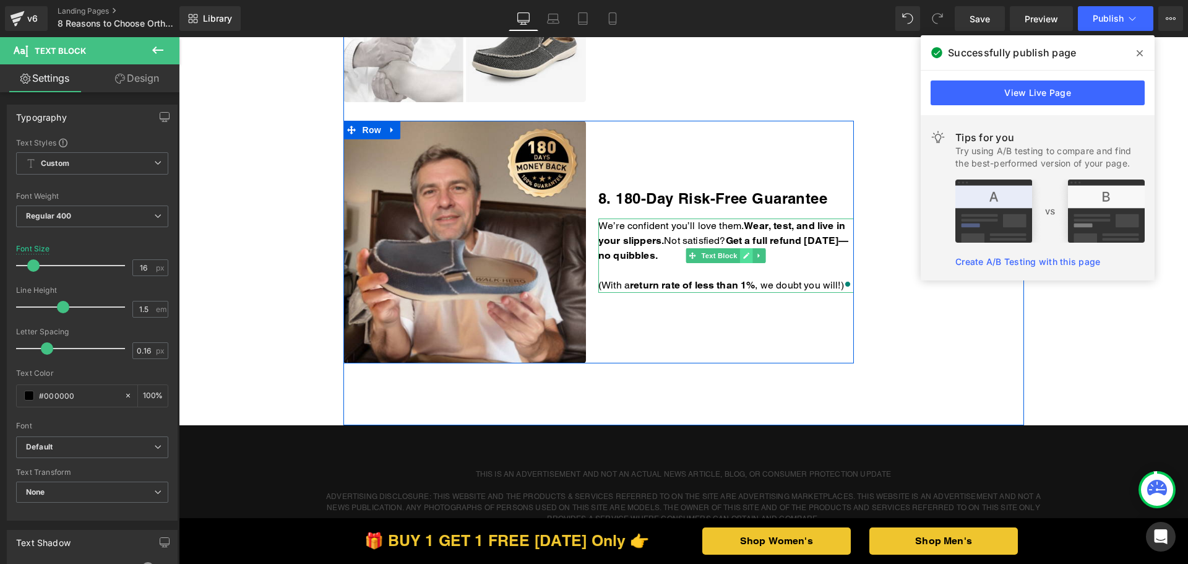
click at [746, 256] on link at bounding box center [746, 255] width 13 height 15
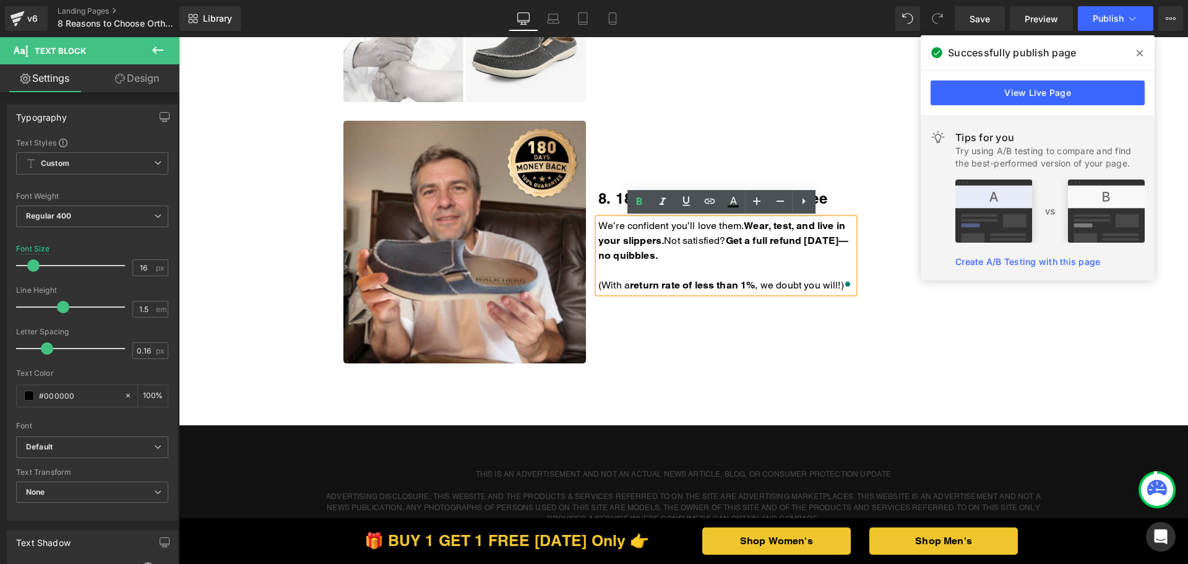
click at [735, 253] on p "We’re confident you’ll love them. Wear, test, and live in your slippers. Not sa…" at bounding box center [726, 240] width 256 height 45
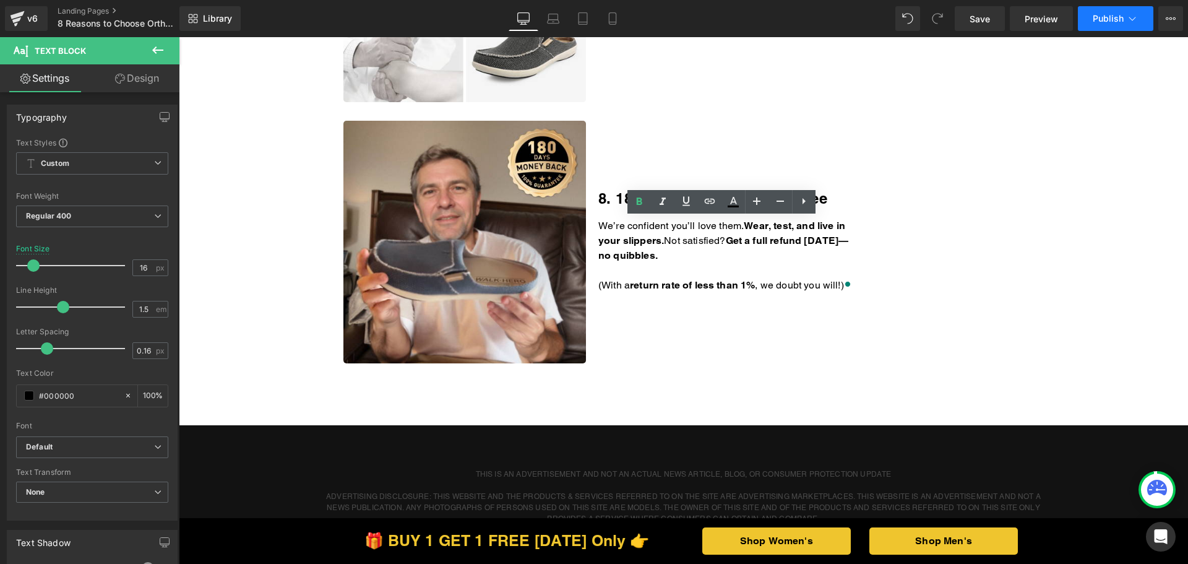
click at [1103, 28] on button "Publish" at bounding box center [1115, 18] width 75 height 25
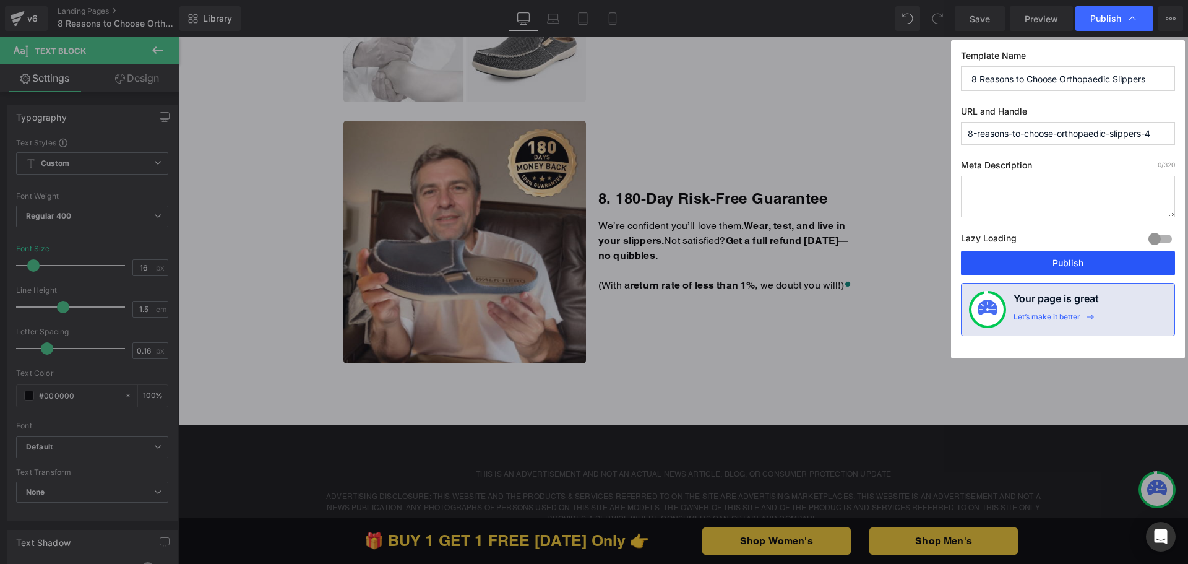
click at [1016, 257] on button "Publish" at bounding box center [1068, 263] width 214 height 25
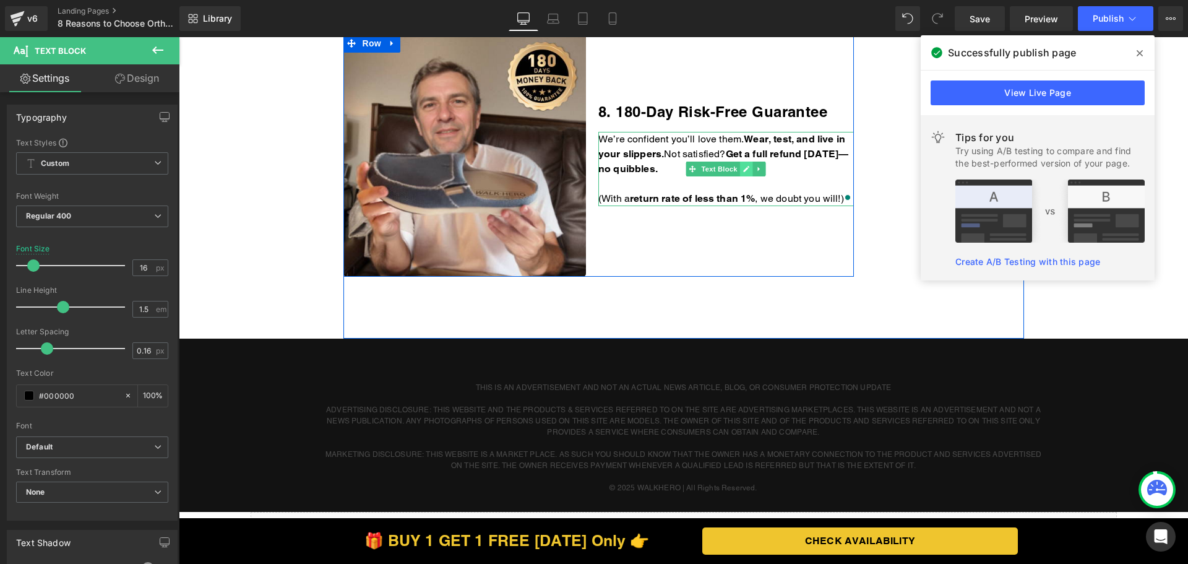
click at [743, 165] on icon at bounding box center [746, 168] width 7 height 7
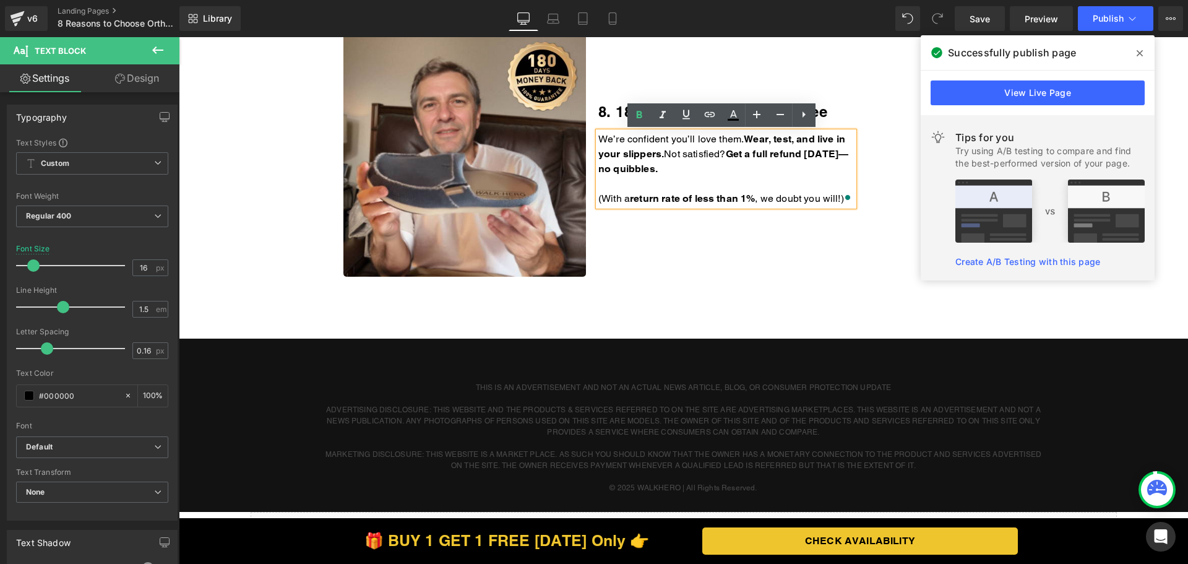
click at [735, 170] on p "We’re confident you’ll love them. Wear, test, and live in your slippers. Not sa…" at bounding box center [726, 154] width 256 height 45
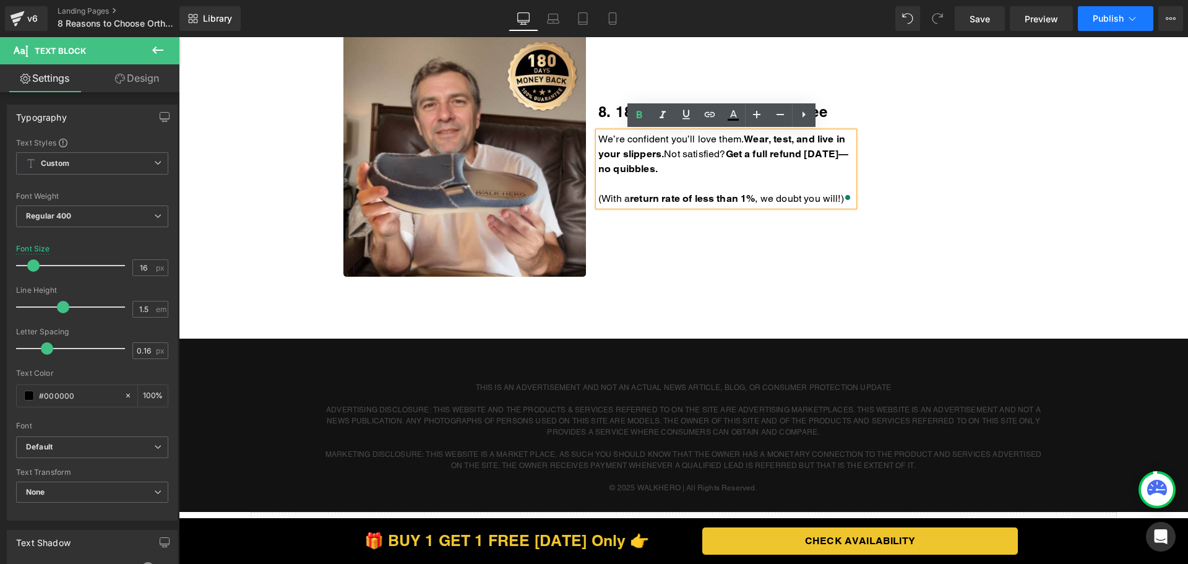
click at [1108, 22] on span "Publish" at bounding box center [1108, 19] width 31 height 10
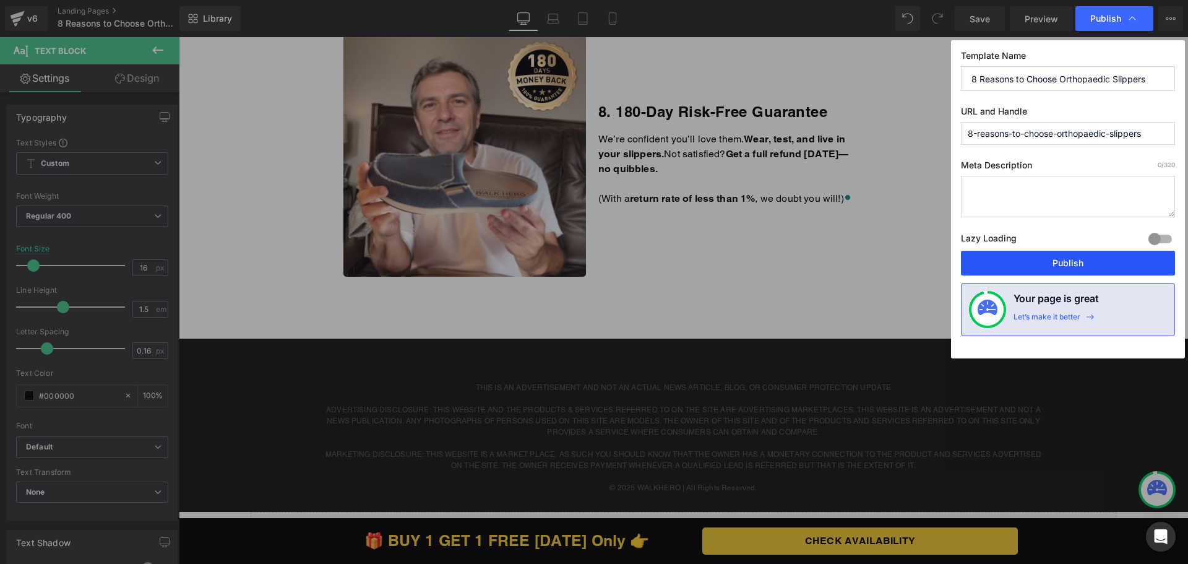
drag, startPoint x: 1059, startPoint y: 251, endPoint x: 879, endPoint y: 211, distance: 184.4
click at [1059, 251] on button "Publish" at bounding box center [1068, 263] width 214 height 25
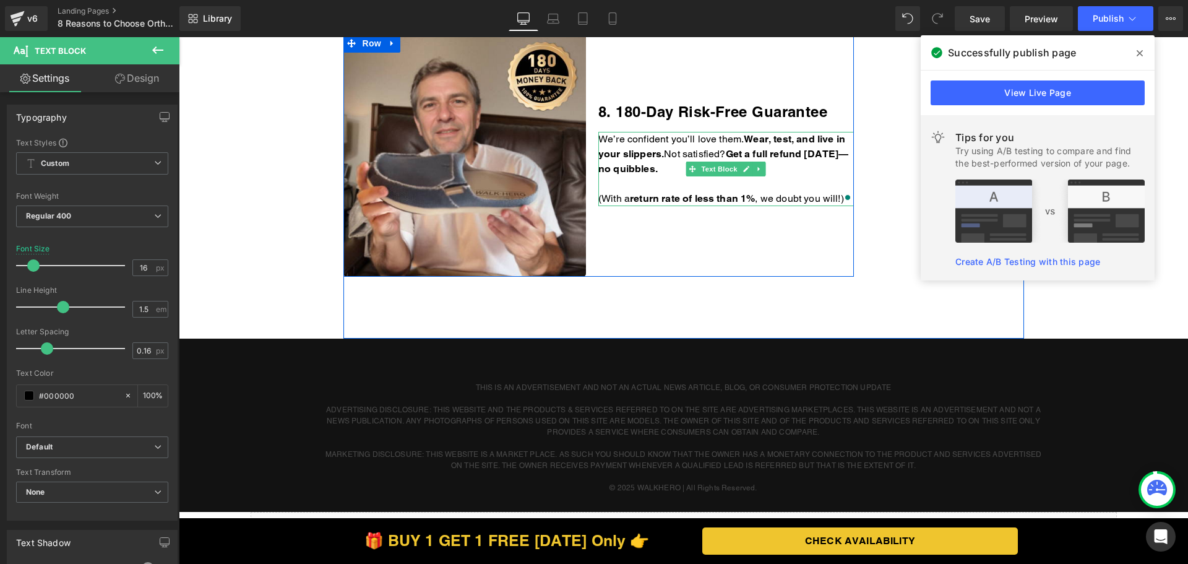
click at [745, 176] on p "To enrich screen reader interactions, please activate Accessibility in Grammarl…" at bounding box center [726, 183] width 256 height 15
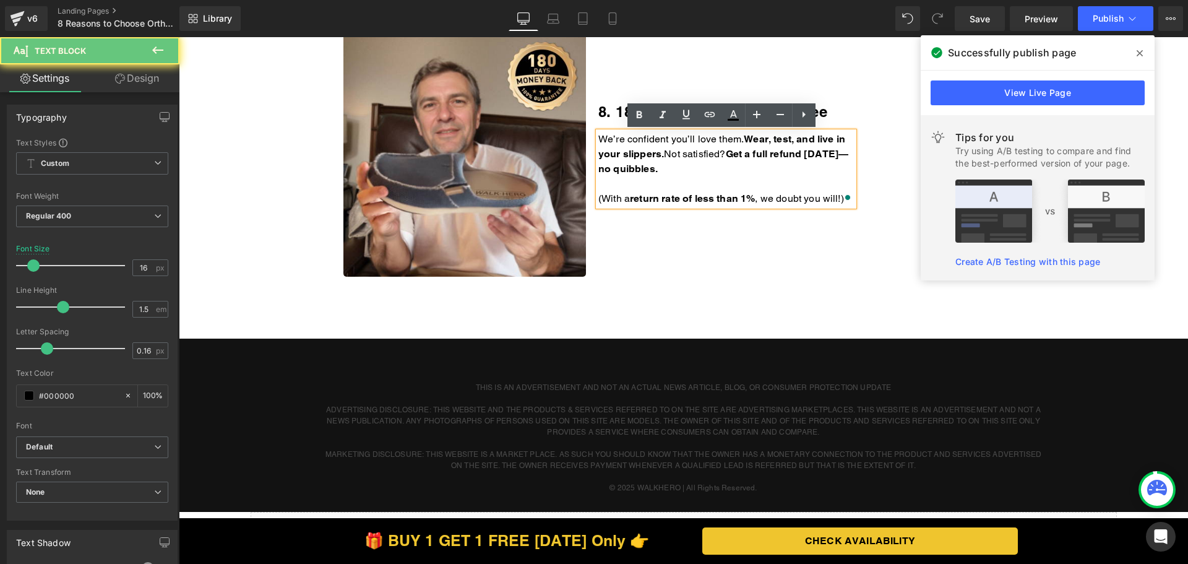
click at [743, 168] on p "We’re confident you’ll love them. Wear, test, and live in your slippers. Not sa…" at bounding box center [726, 154] width 256 height 45
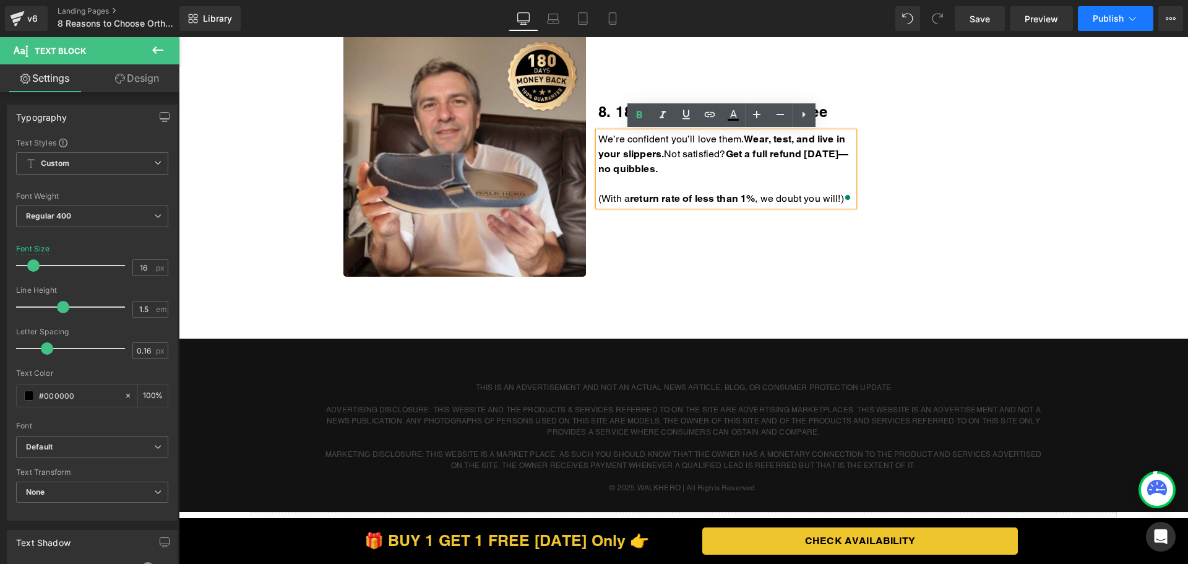
click at [1115, 20] on span "Publish" at bounding box center [1108, 19] width 31 height 10
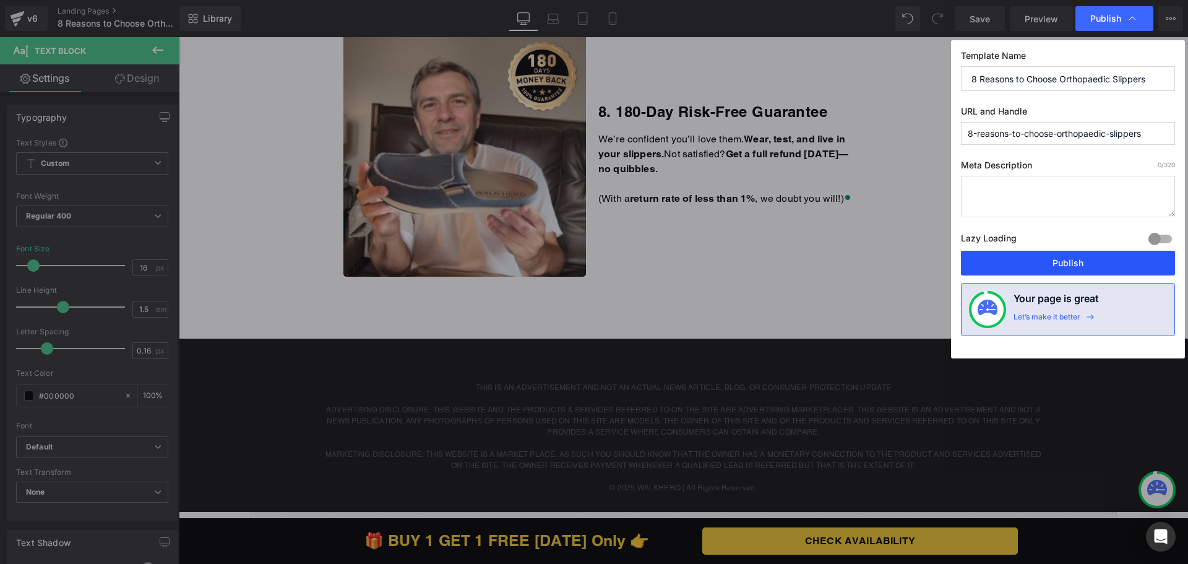
drag, startPoint x: 1019, startPoint y: 261, endPoint x: 840, endPoint y: 223, distance: 182.7
click at [1019, 261] on button "Publish" at bounding box center [1068, 263] width 214 height 25
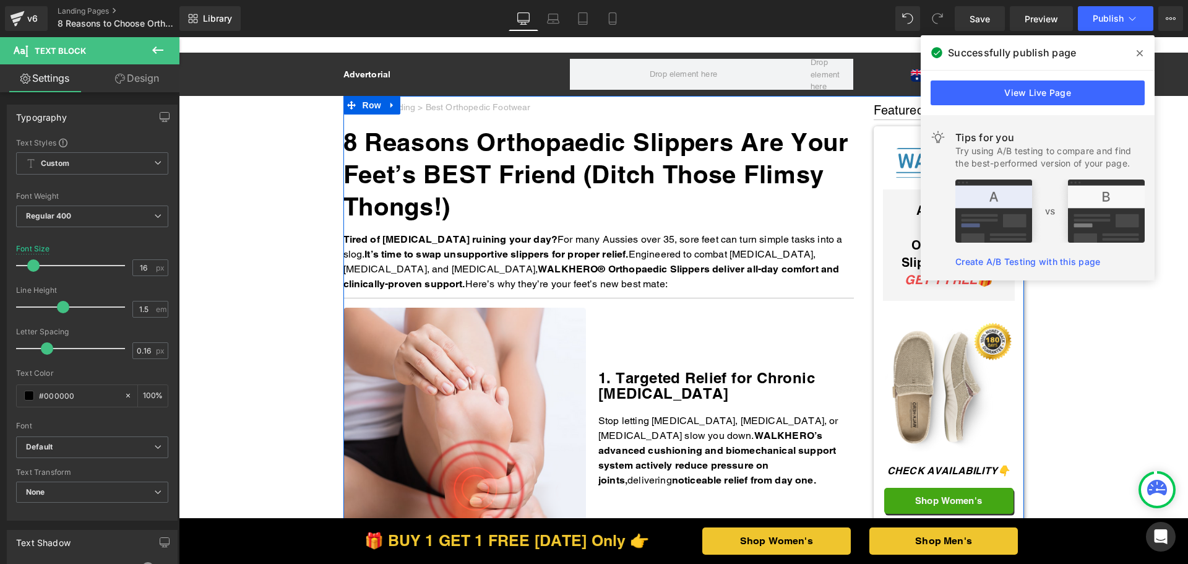
scroll to position [2104, 0]
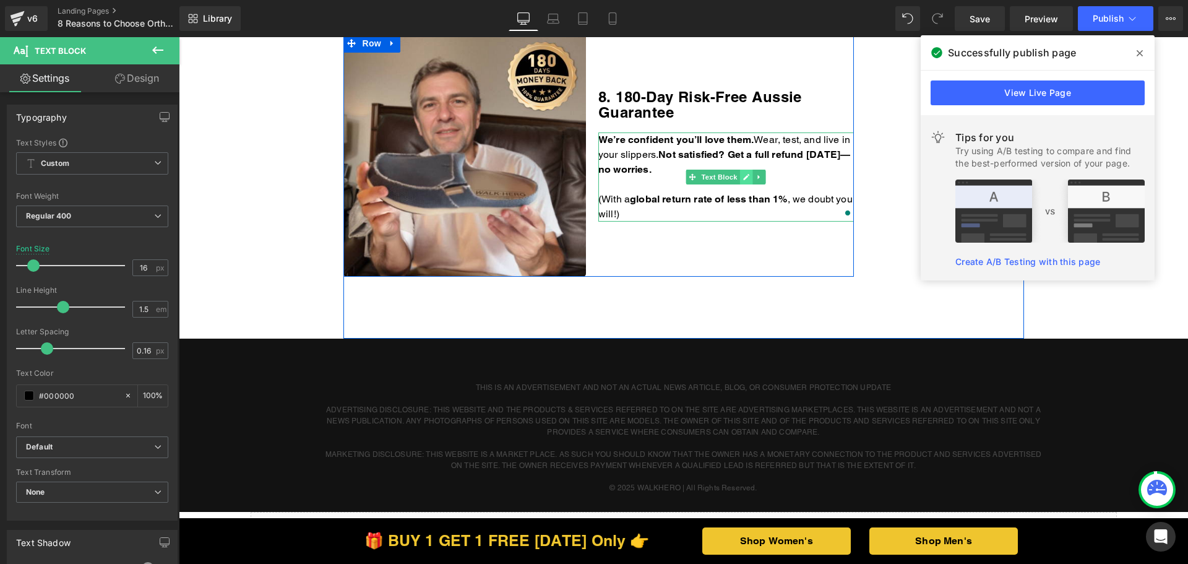
click at [744, 179] on icon at bounding box center [746, 176] width 7 height 7
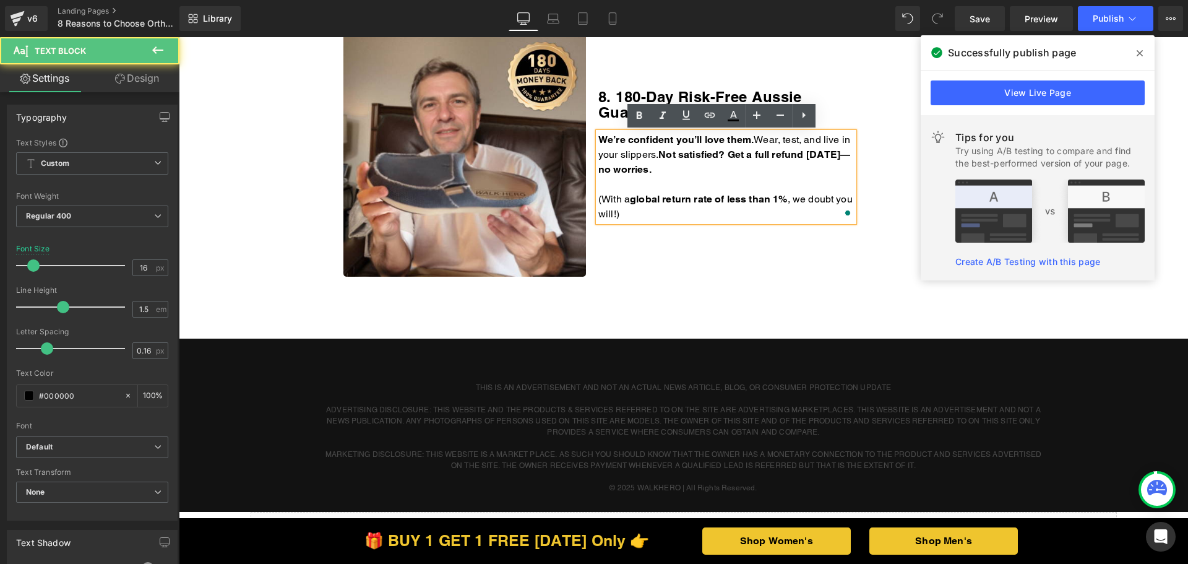
click at [727, 168] on p "We’re confident you’ll love them. Wear, test, and live in your slippers. Not sa…" at bounding box center [726, 154] width 256 height 45
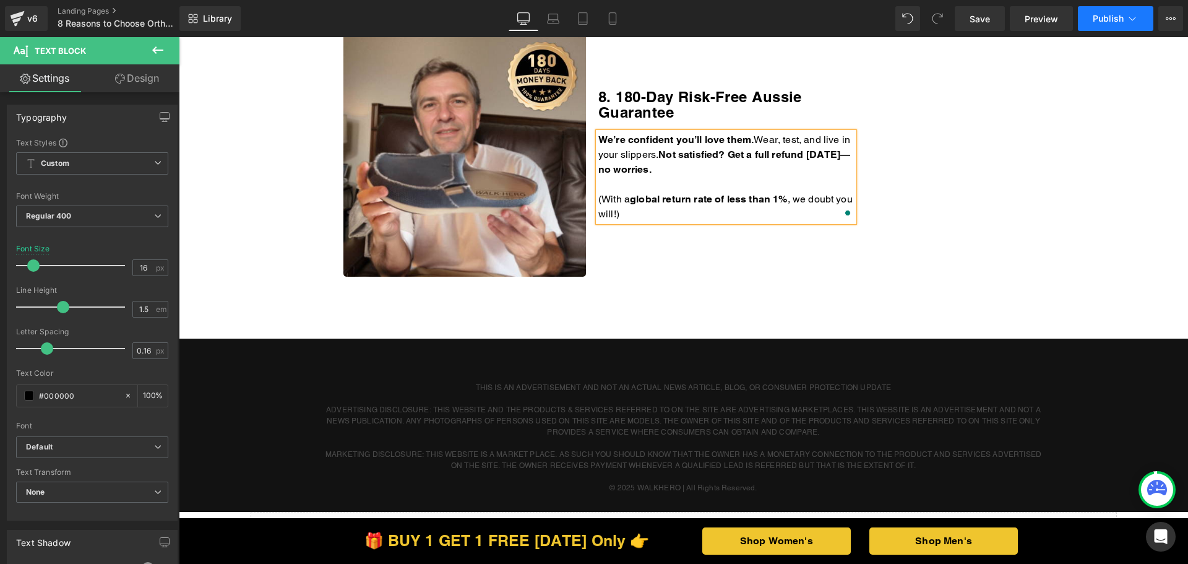
click at [1100, 14] on span "Publish" at bounding box center [1108, 19] width 31 height 10
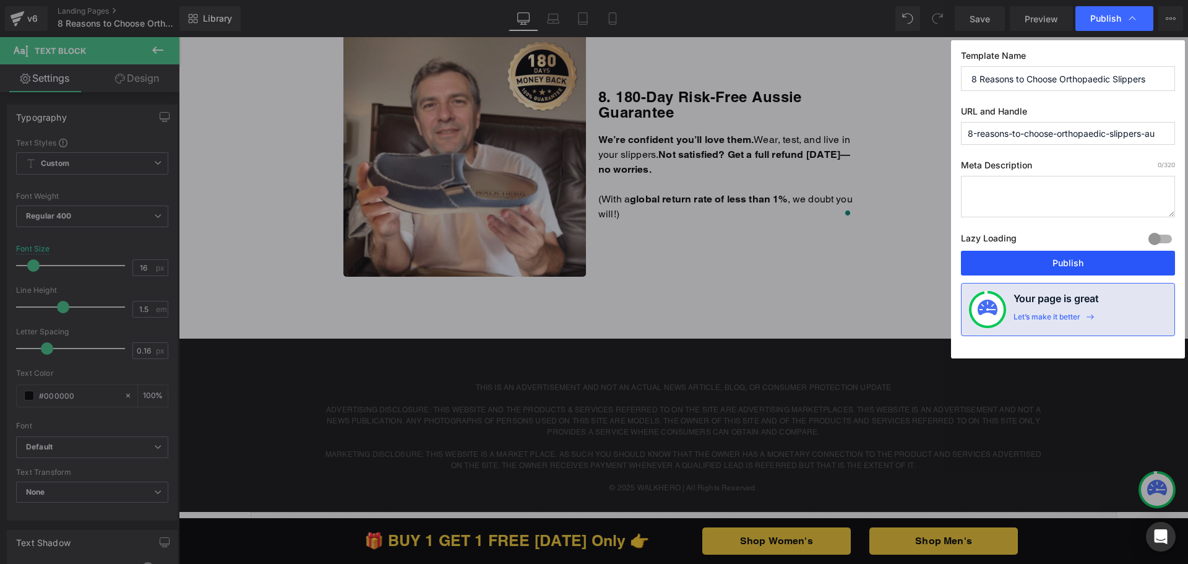
click at [1043, 257] on button "Publish" at bounding box center [1068, 263] width 214 height 25
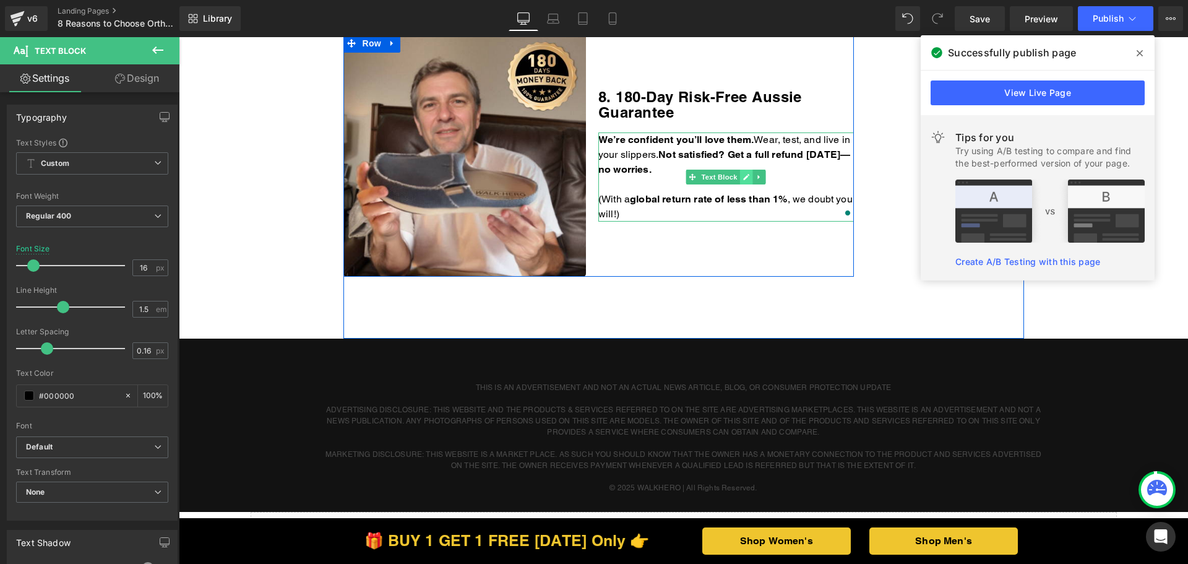
click at [743, 176] on icon at bounding box center [746, 176] width 7 height 7
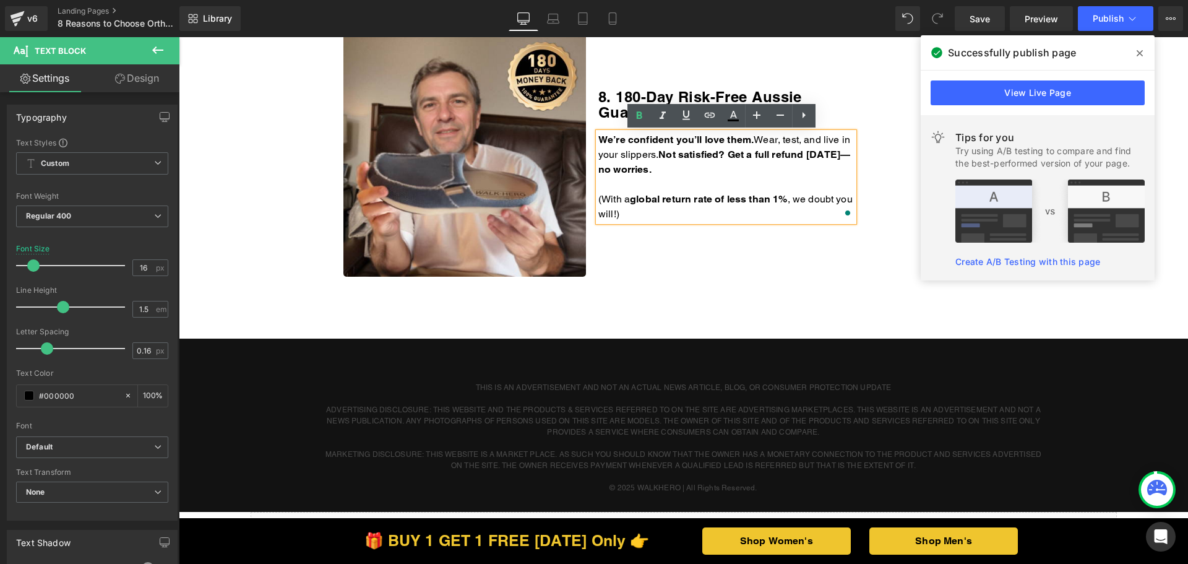
click at [721, 169] on p "We’re confident you’ll love them. Wear, test, and live in your slippers. Not sa…" at bounding box center [726, 154] width 256 height 45
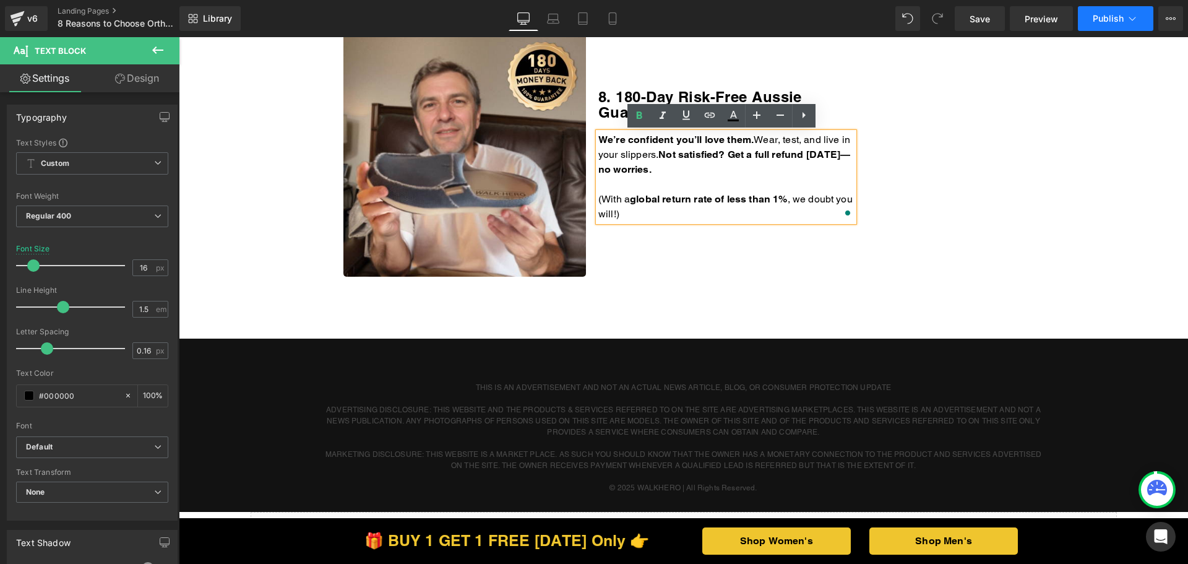
click at [1105, 22] on span "Publish" at bounding box center [1108, 19] width 31 height 10
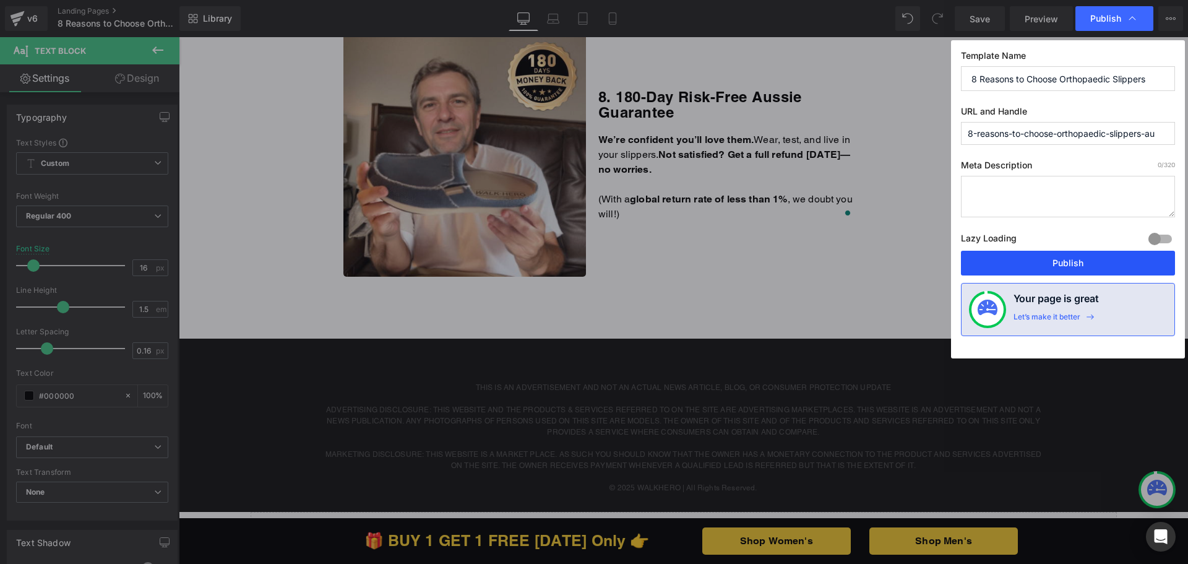
click at [1028, 267] on button "Publish" at bounding box center [1068, 263] width 214 height 25
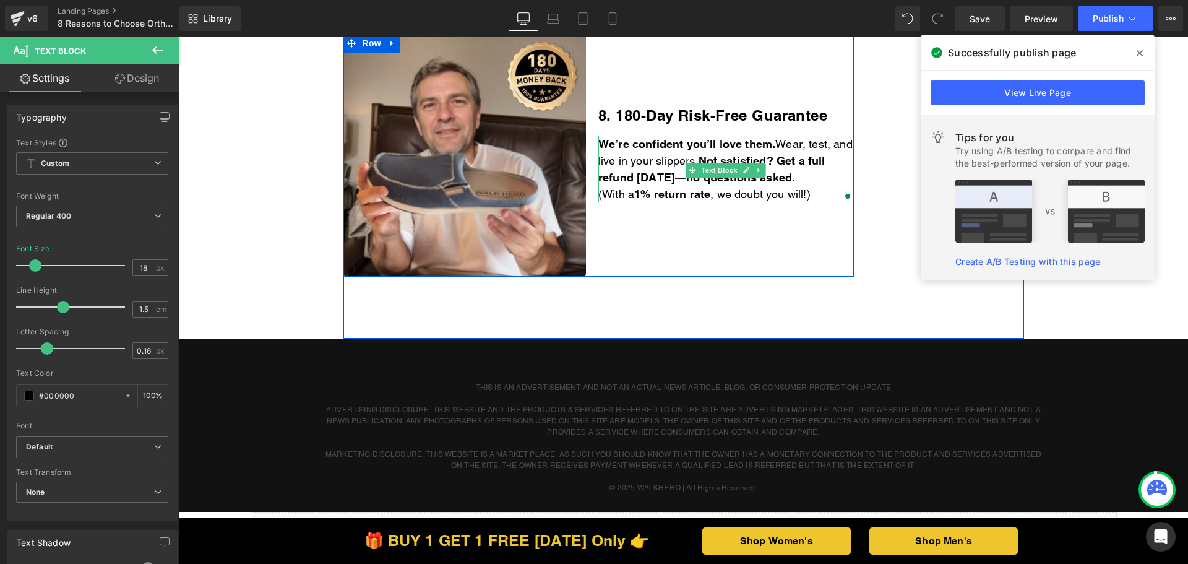
click at [817, 192] on p "(With a 1% return rate , we doubt you will!)" at bounding box center [726, 194] width 256 height 17
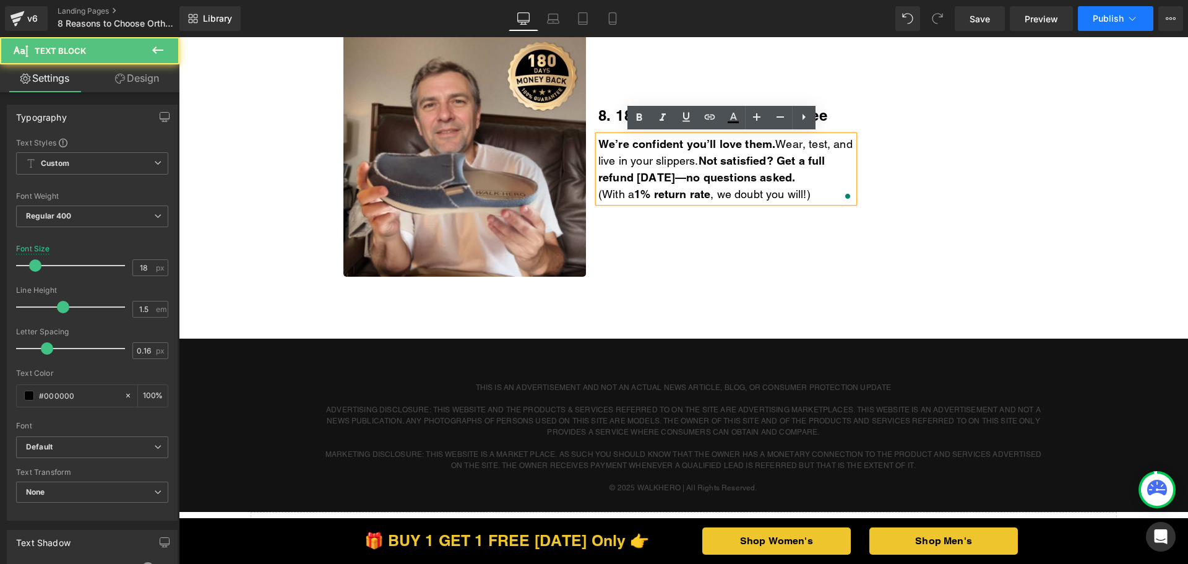
click at [1106, 17] on span "Publish" at bounding box center [1108, 19] width 31 height 10
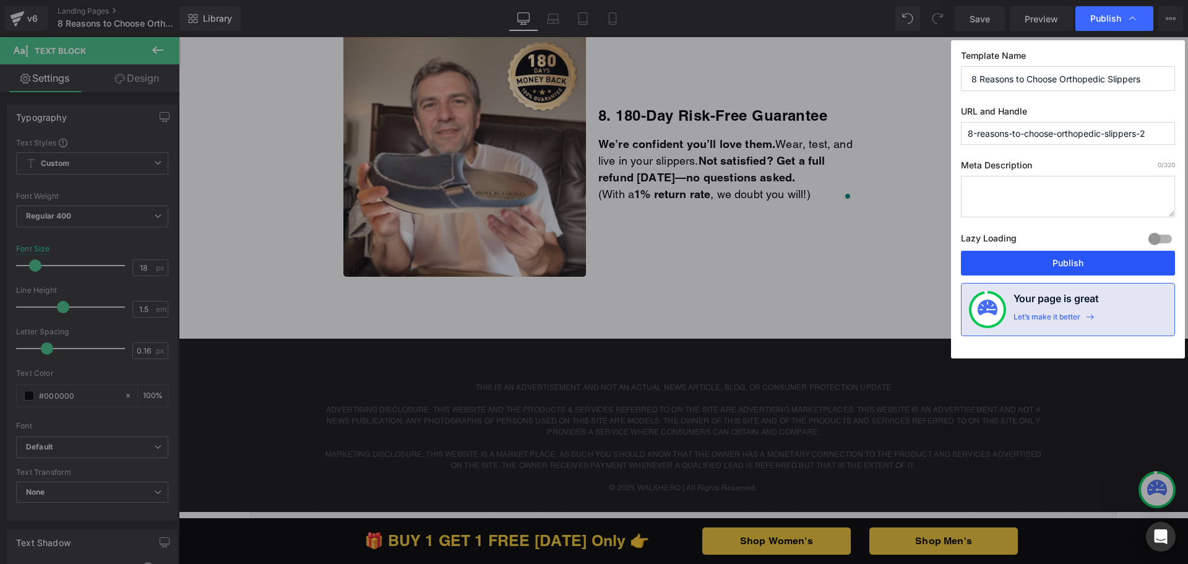
click at [1040, 270] on button "Publish" at bounding box center [1068, 263] width 214 height 25
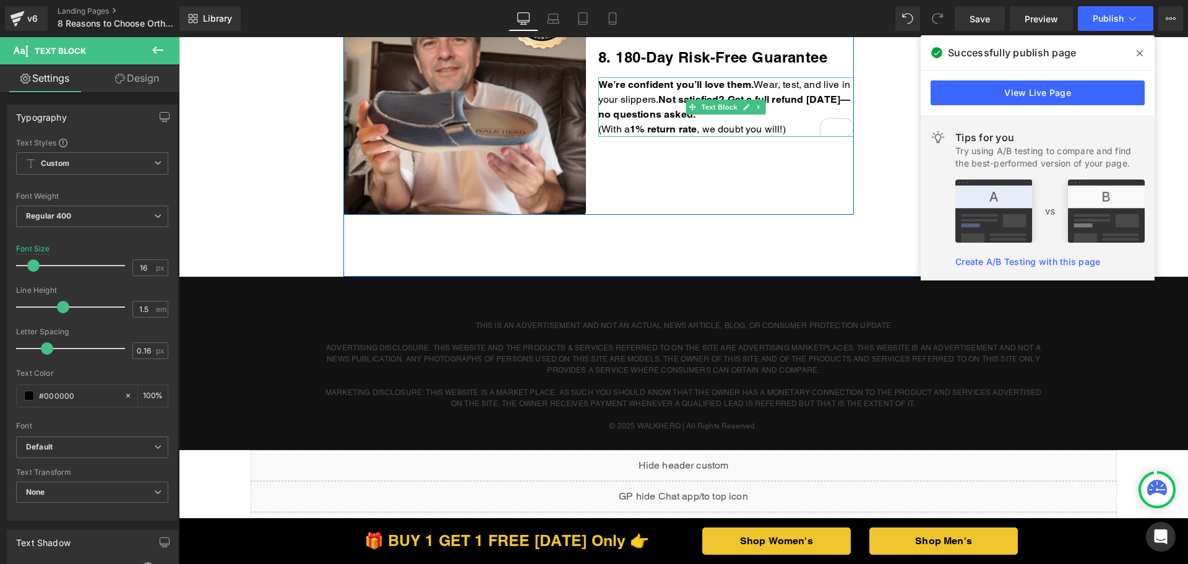
drag, startPoint x: 179, startPoint y: 37, endPoint x: 792, endPoint y: 126, distance: 619.6
click at [791, 126] on p "(With a 1% return rate , we doubt you will!)" at bounding box center [726, 129] width 256 height 15
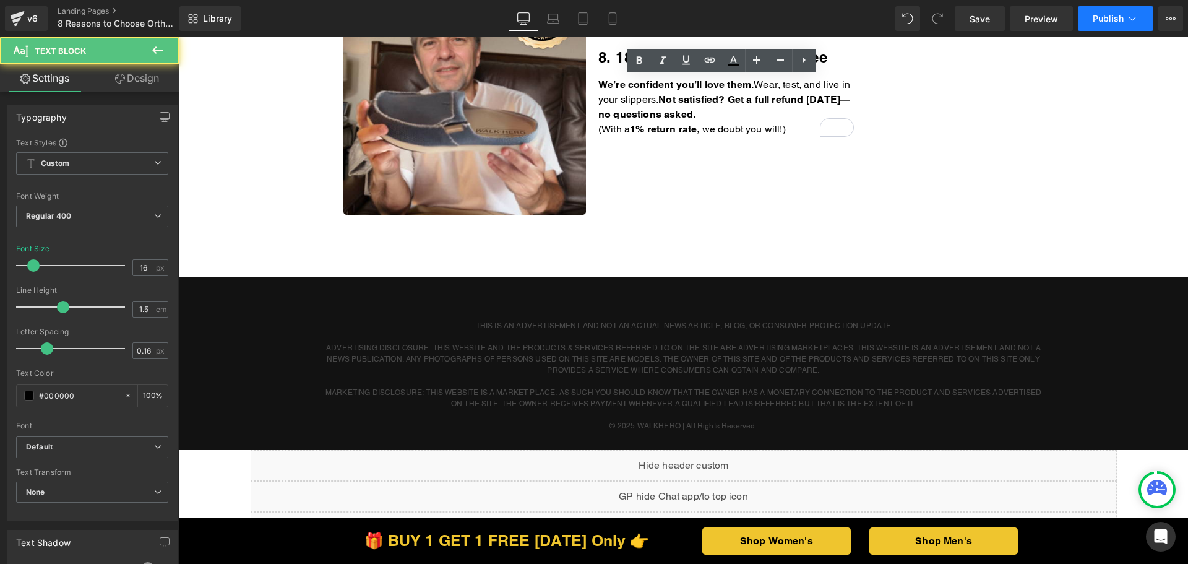
click at [1090, 24] on button "Publish" at bounding box center [1115, 18] width 75 height 25
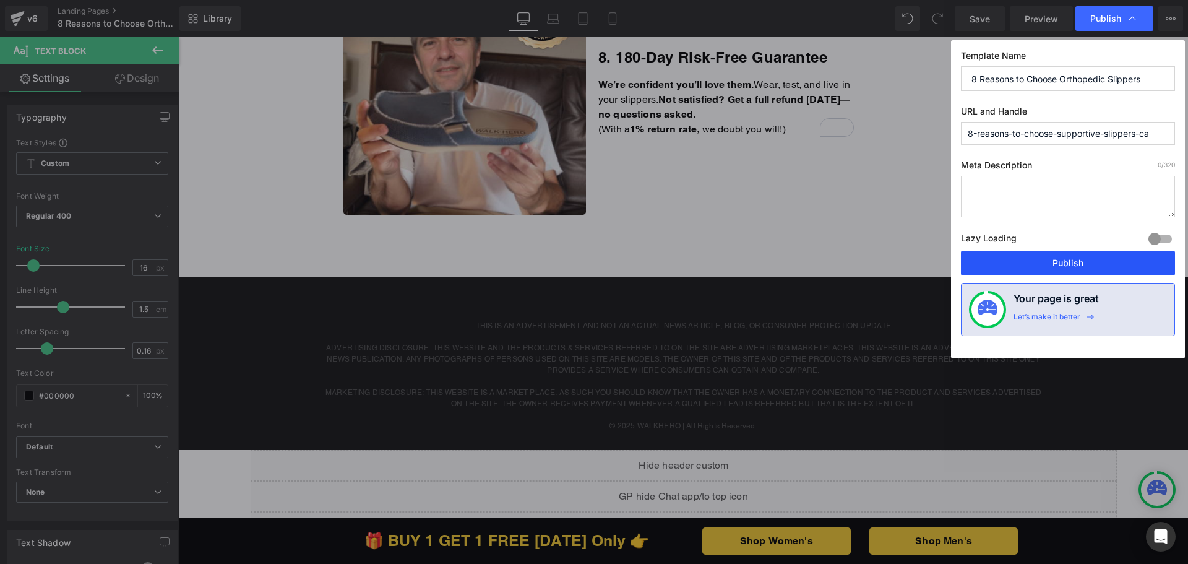
click at [1022, 258] on button "Publish" at bounding box center [1068, 263] width 214 height 25
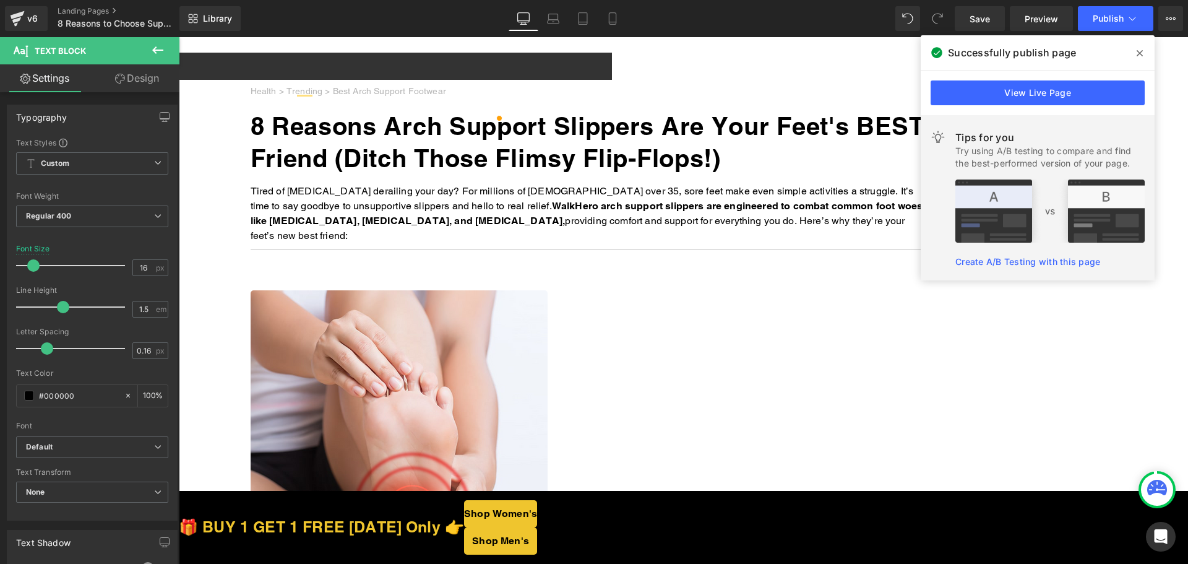
scroll to position [2104, 0]
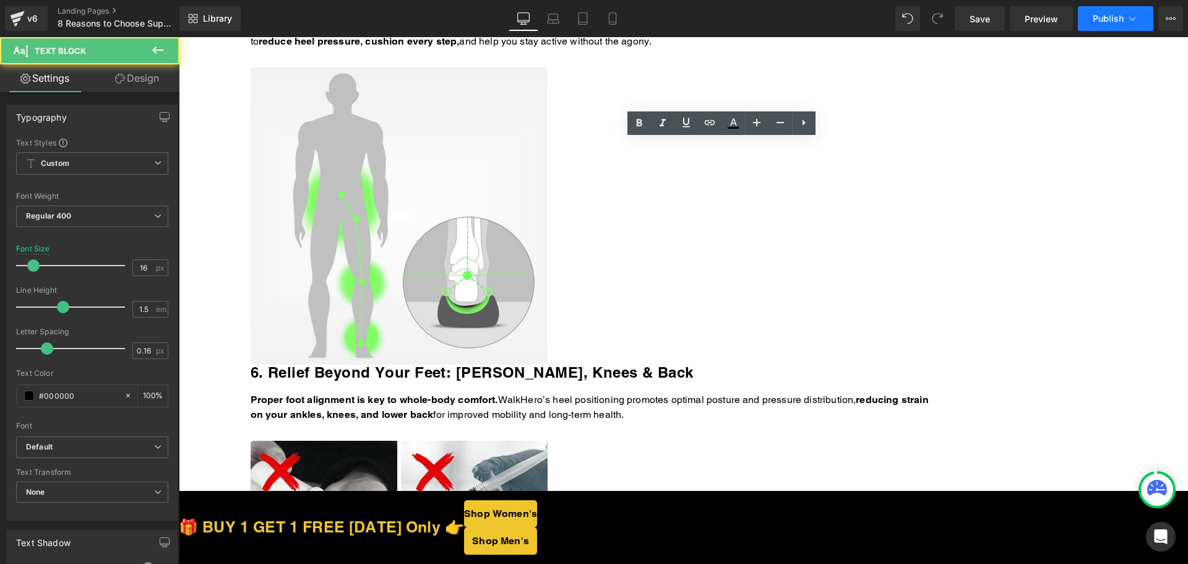
click at [1092, 18] on button "Publish" at bounding box center [1115, 18] width 75 height 25
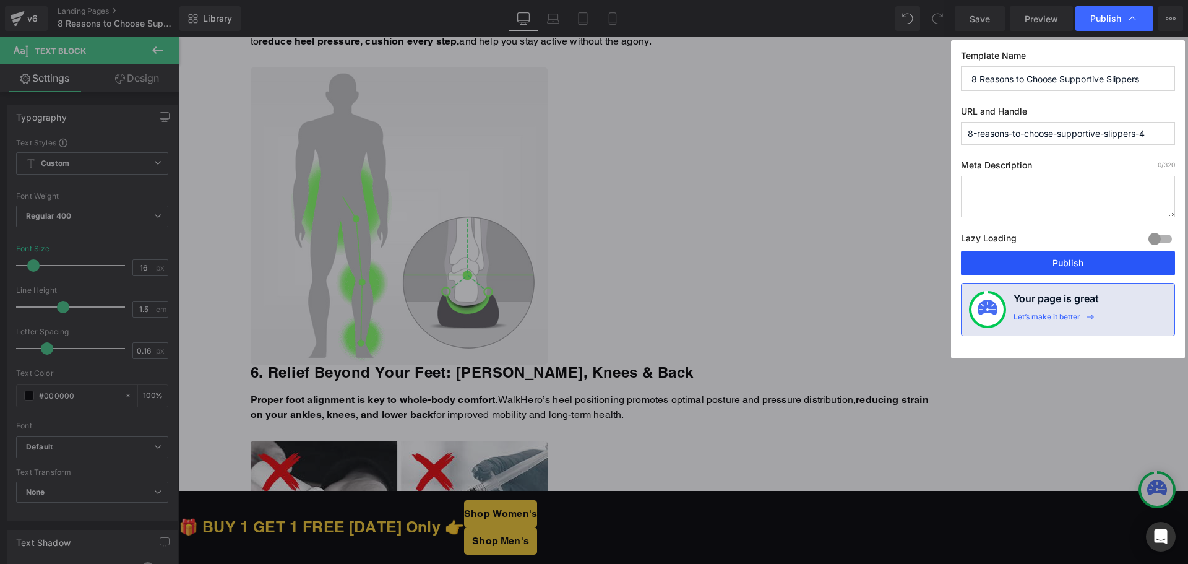
drag, startPoint x: 1040, startPoint y: 256, endPoint x: 842, endPoint y: 202, distance: 205.1
click at [1040, 256] on button "Publish" at bounding box center [1068, 263] width 214 height 25
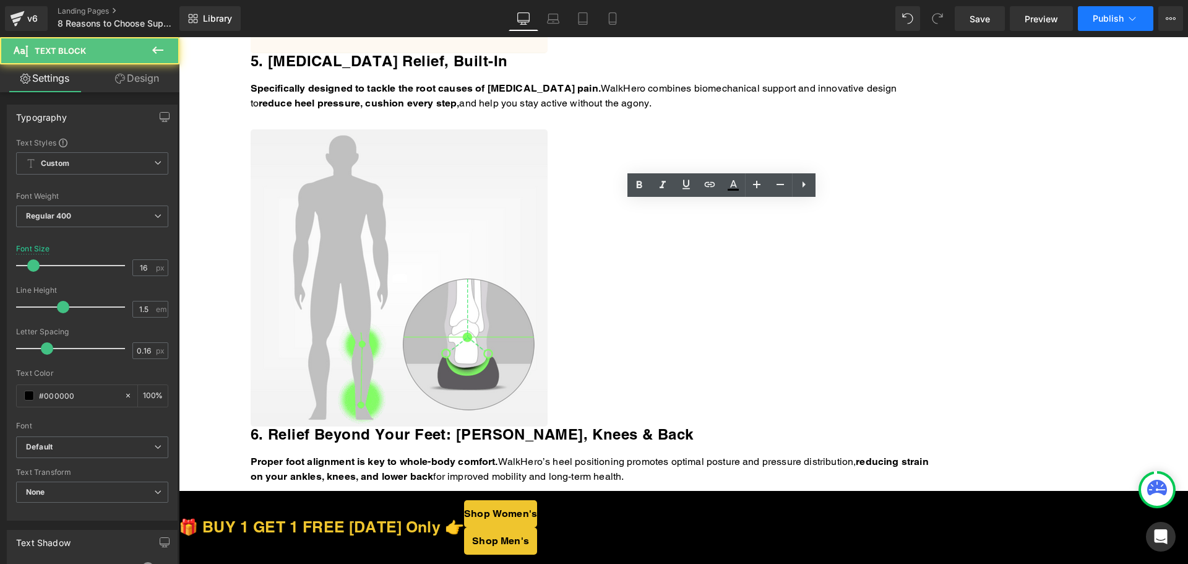
click at [1099, 17] on span "Publish" at bounding box center [1108, 19] width 31 height 10
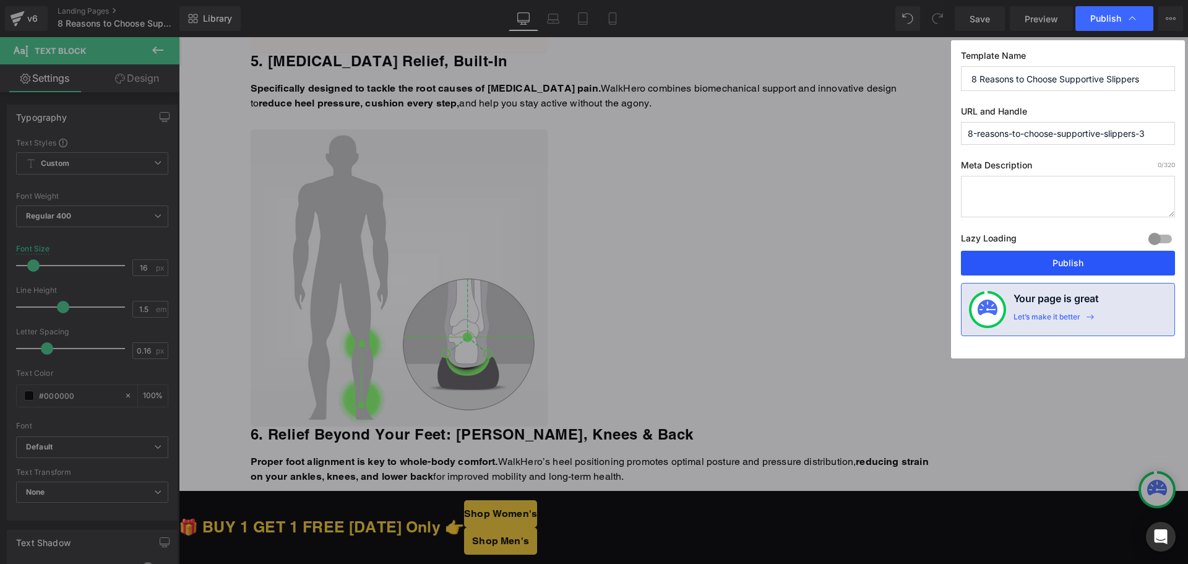
click at [1038, 258] on button "Publish" at bounding box center [1068, 263] width 214 height 25
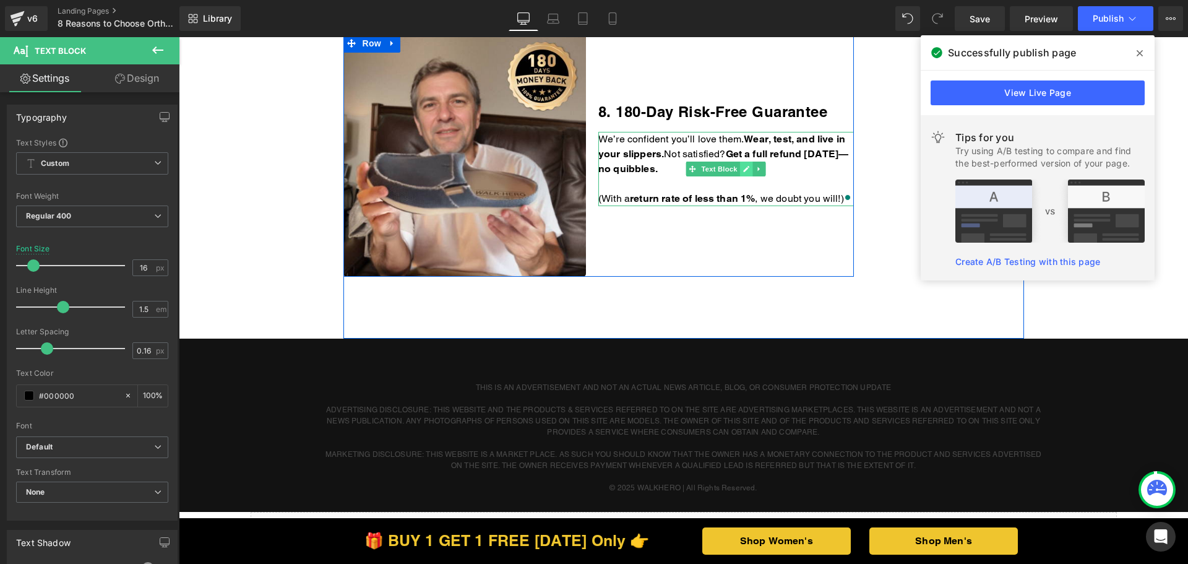
click at [743, 165] on icon at bounding box center [746, 168] width 7 height 7
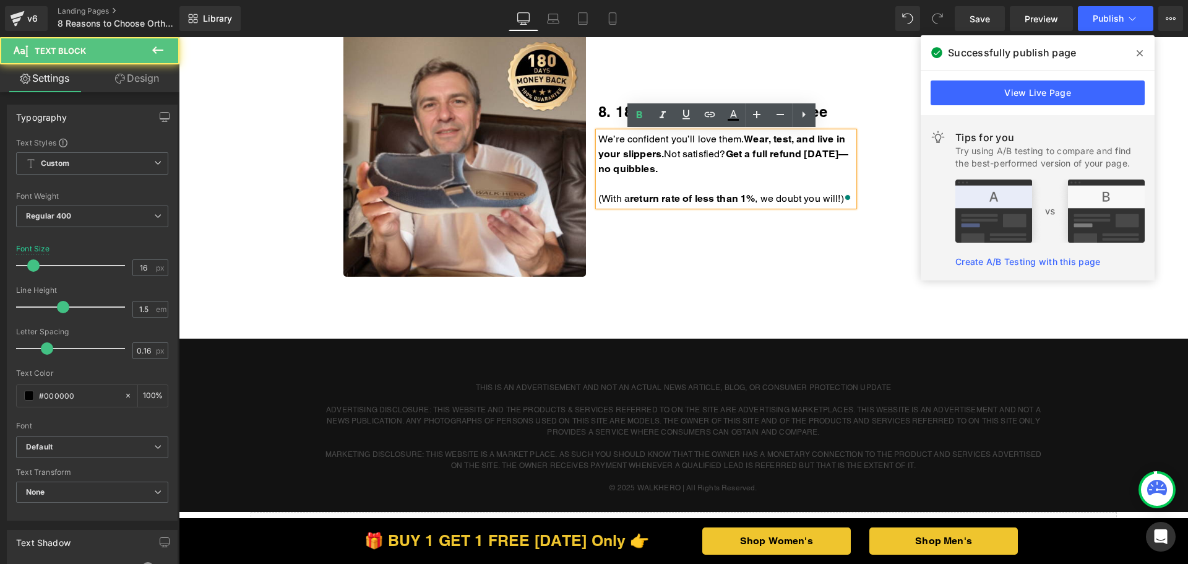
click at [739, 170] on p "We’re confident you’ll love them. Wear, test, and live in your slippers. Not sa…" at bounding box center [726, 154] width 256 height 45
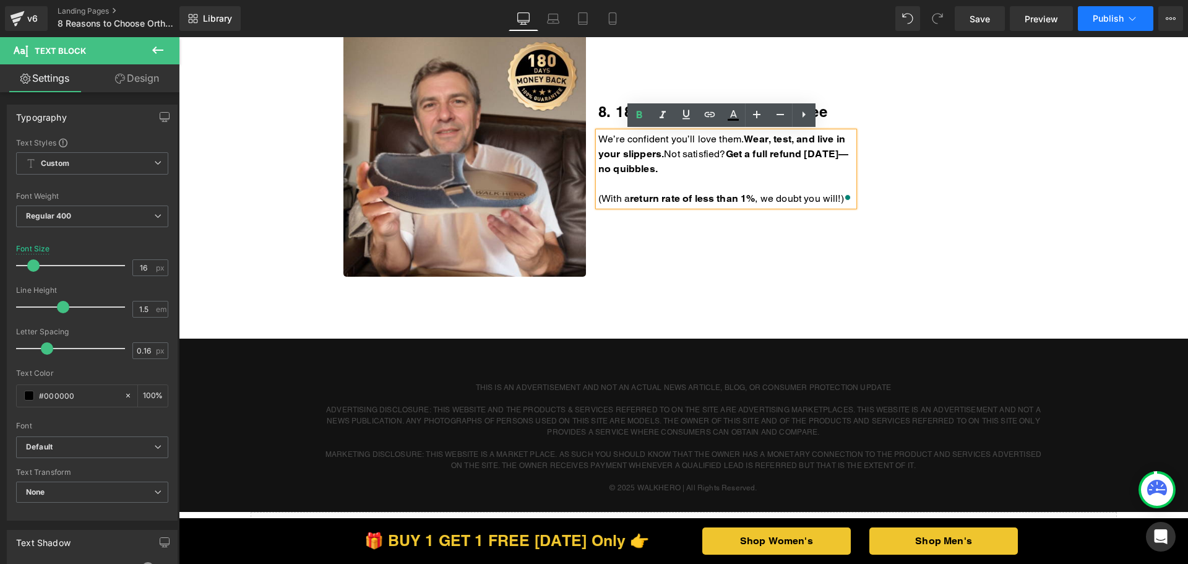
click at [1093, 20] on span "Publish" at bounding box center [1108, 19] width 31 height 10
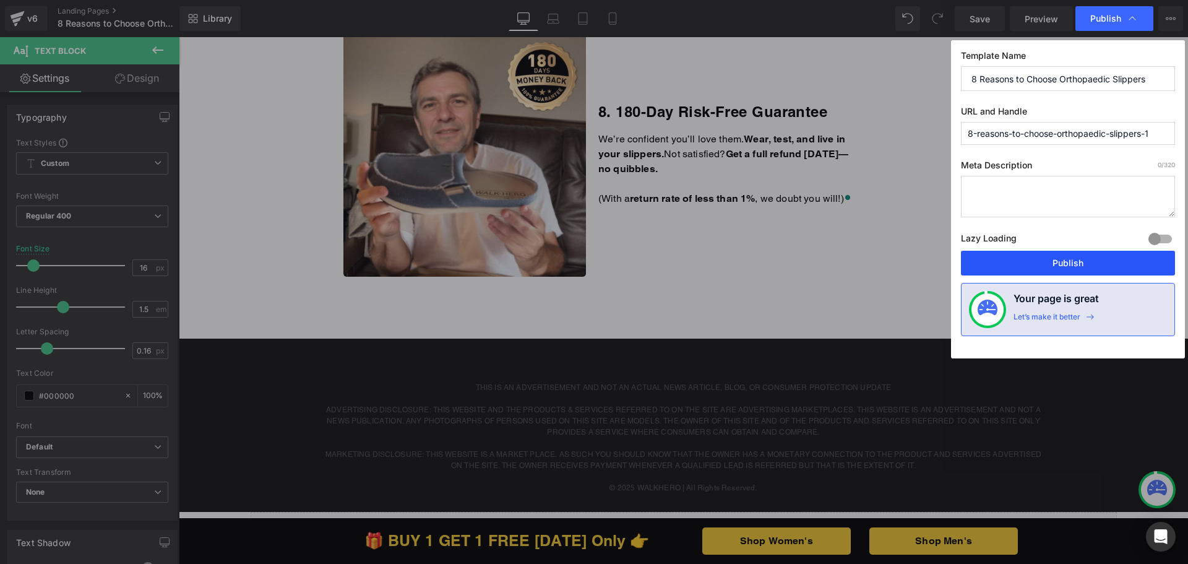
click at [1020, 257] on button "Publish" at bounding box center [1068, 263] width 214 height 25
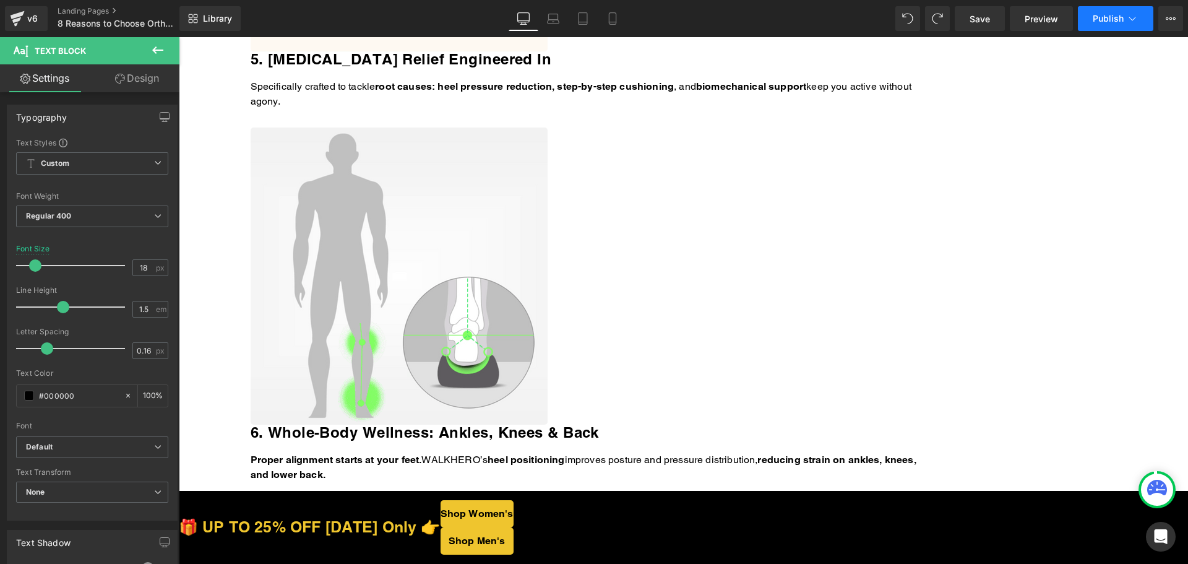
click at [1110, 14] on span "Publish" at bounding box center [1108, 19] width 31 height 10
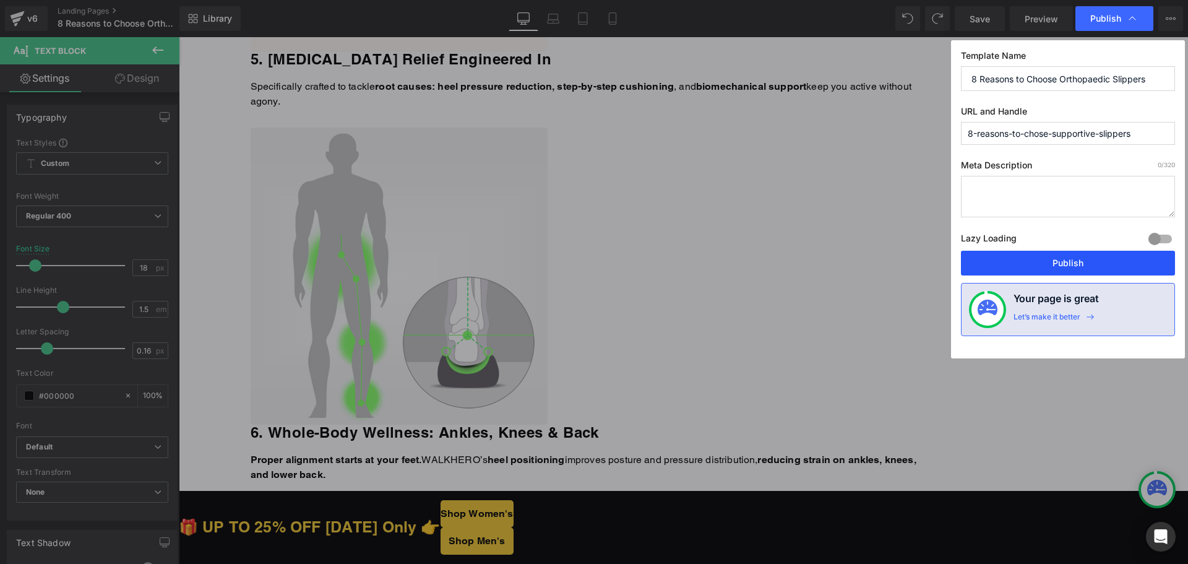
click at [1009, 259] on button "Publish" at bounding box center [1068, 263] width 214 height 25
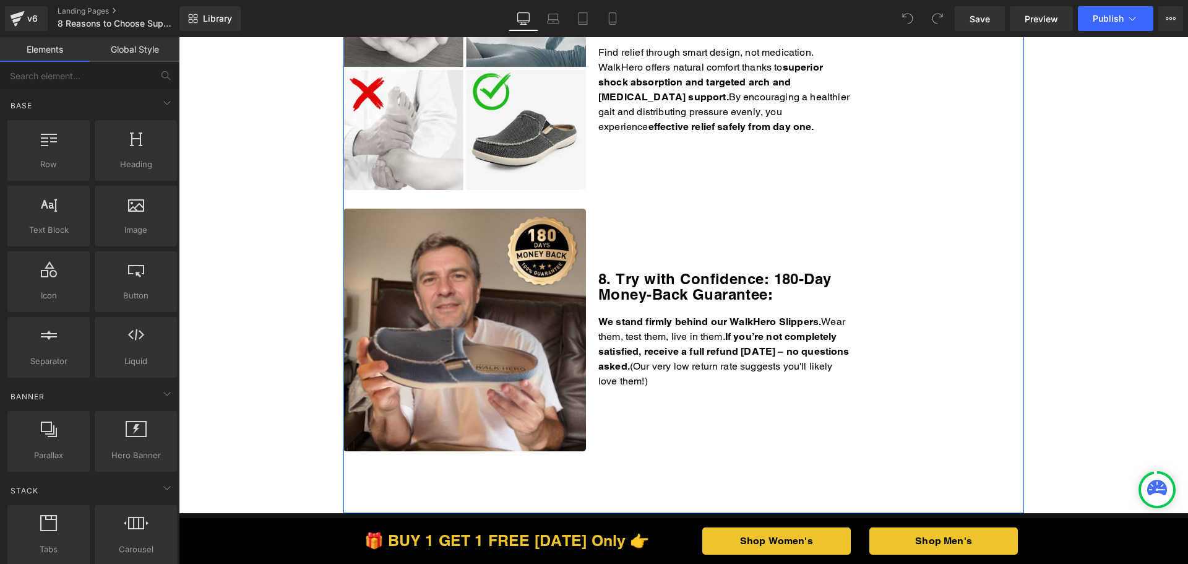
scroll to position [2166, 0]
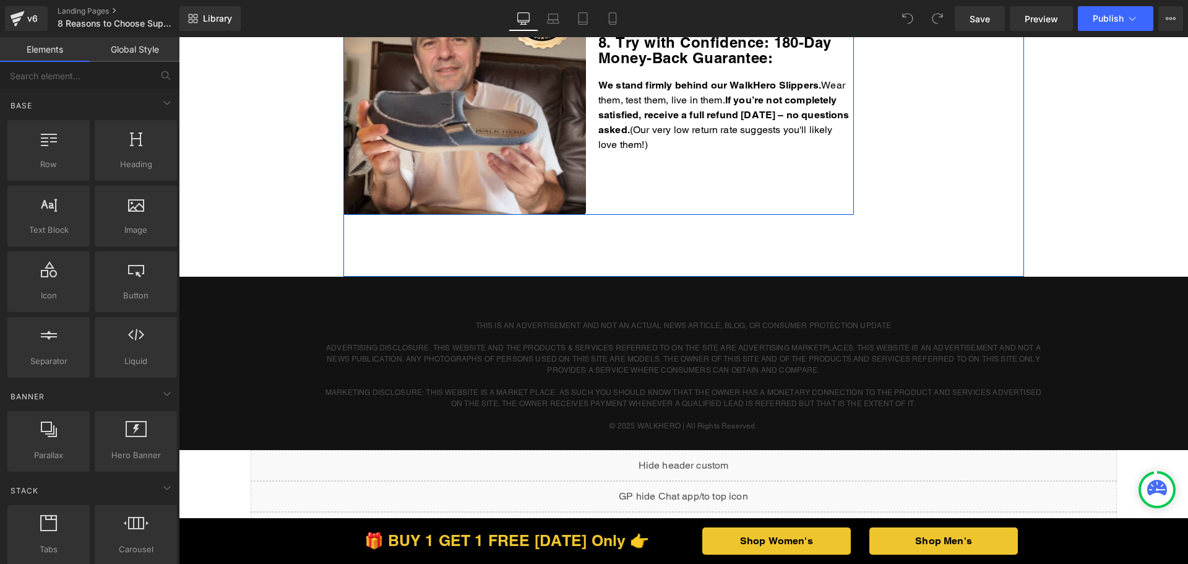
click at [720, 131] on p "We stand firmly behind our WalkHero Slippers. Wear them, test them, live in the…" at bounding box center [726, 115] width 256 height 74
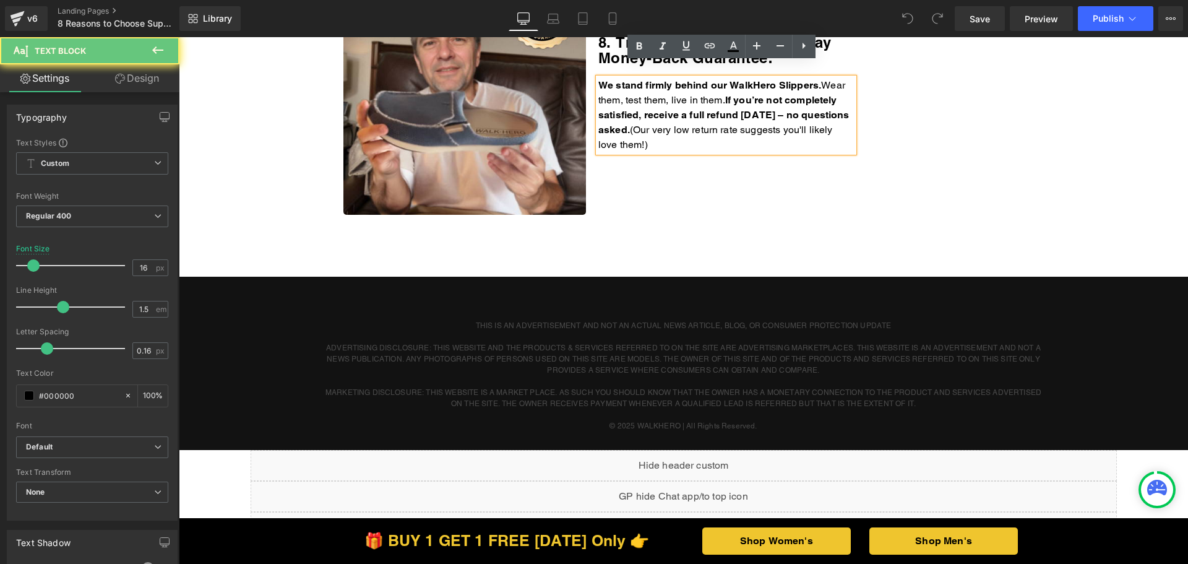
click at [710, 127] on p "We stand firmly behind our WalkHero Slippers. Wear them, test them, live in the…" at bounding box center [726, 115] width 256 height 74
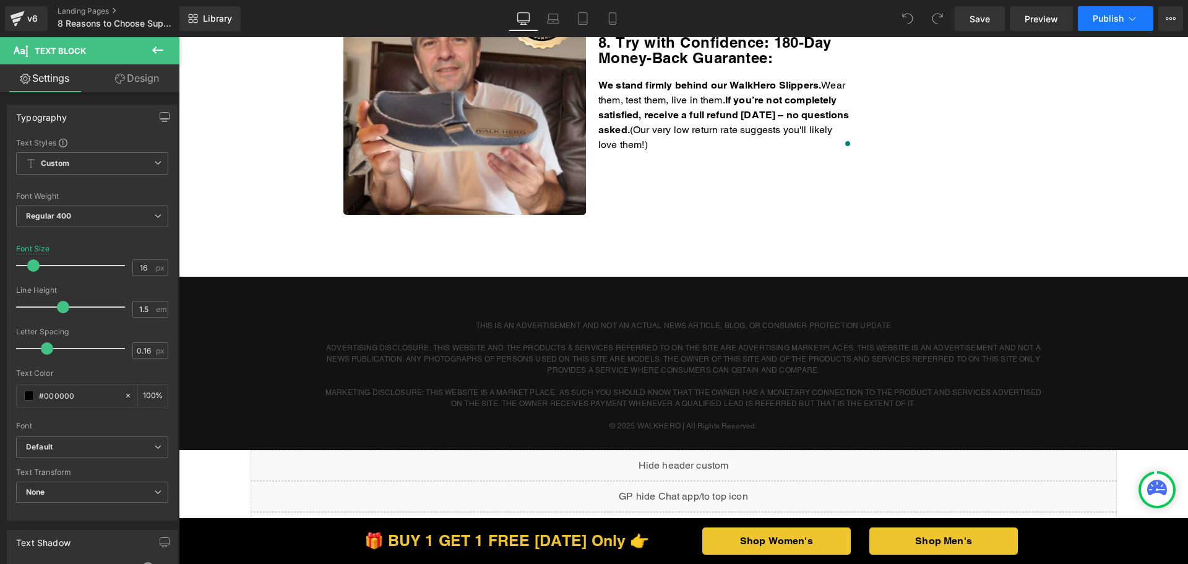
click at [1095, 20] on span "Publish" at bounding box center [1108, 19] width 31 height 10
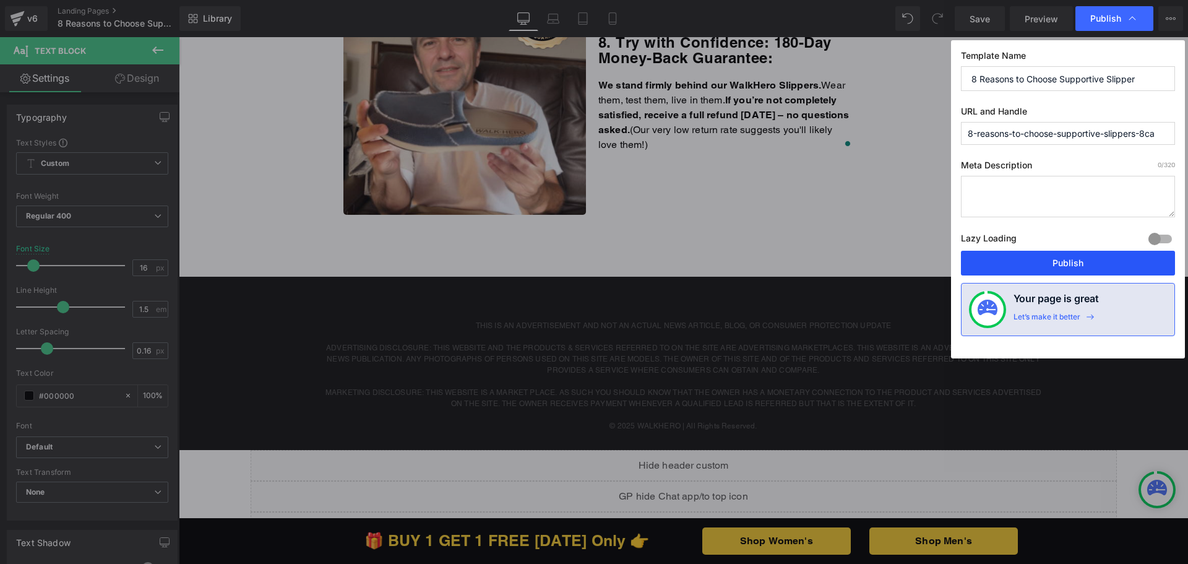
click at [1058, 271] on button "Publish" at bounding box center [1068, 263] width 214 height 25
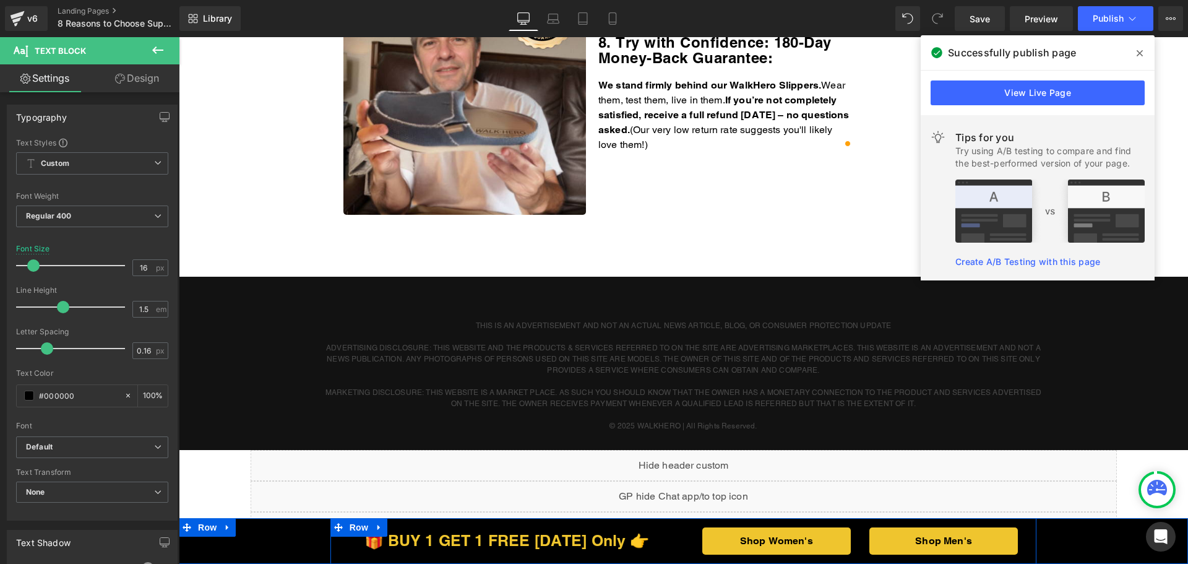
click at [920, 537] on span at bounding box center [923, 540] width 13 height 15
